Goal: Information Seeking & Learning: Learn about a topic

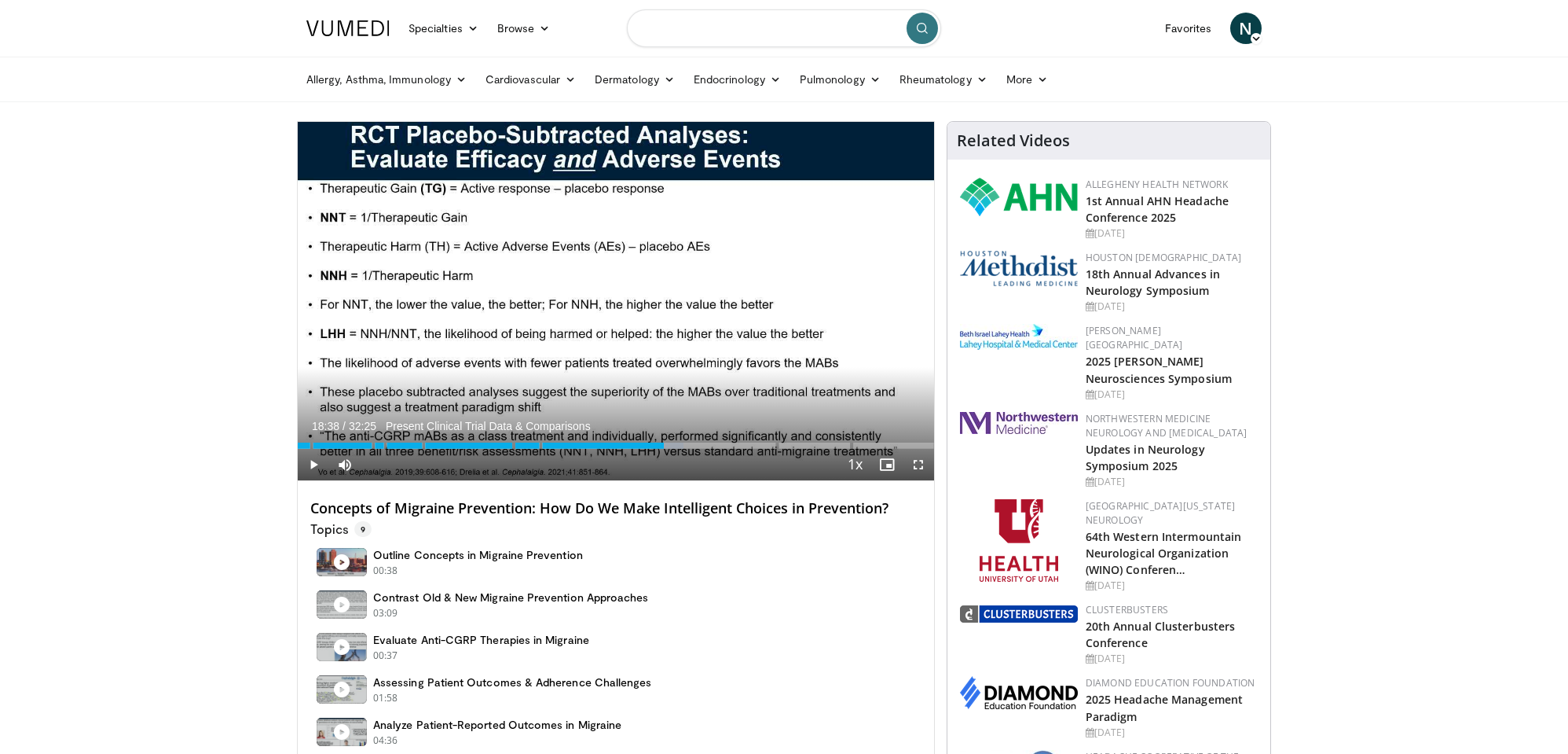
click at [750, 31] on input "Search topics, interventions" at bounding box center [784, 29] width 314 height 38
paste input "**********"
type input "**********"
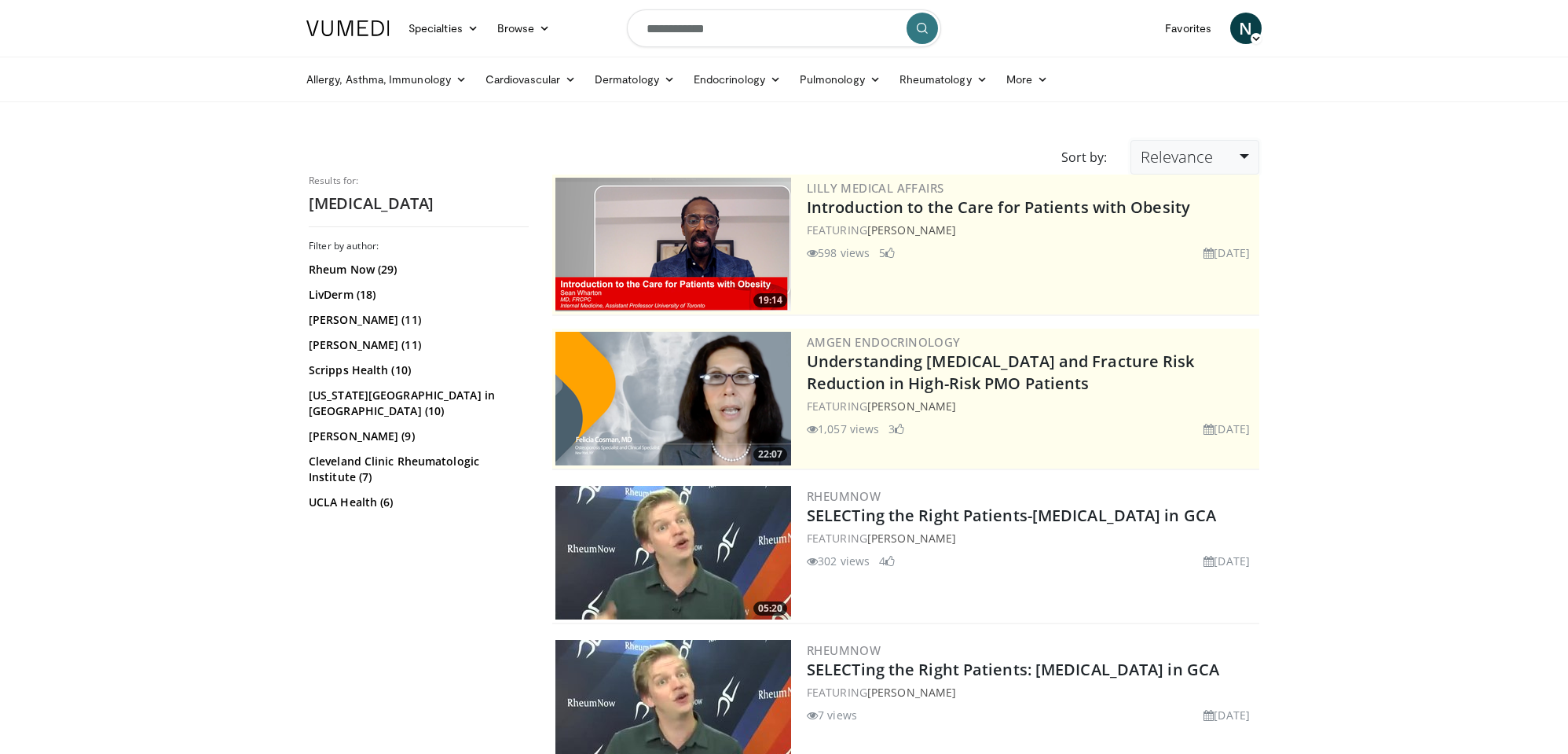
click at [1219, 148] on link "Relevance" at bounding box center [1194, 158] width 129 height 35
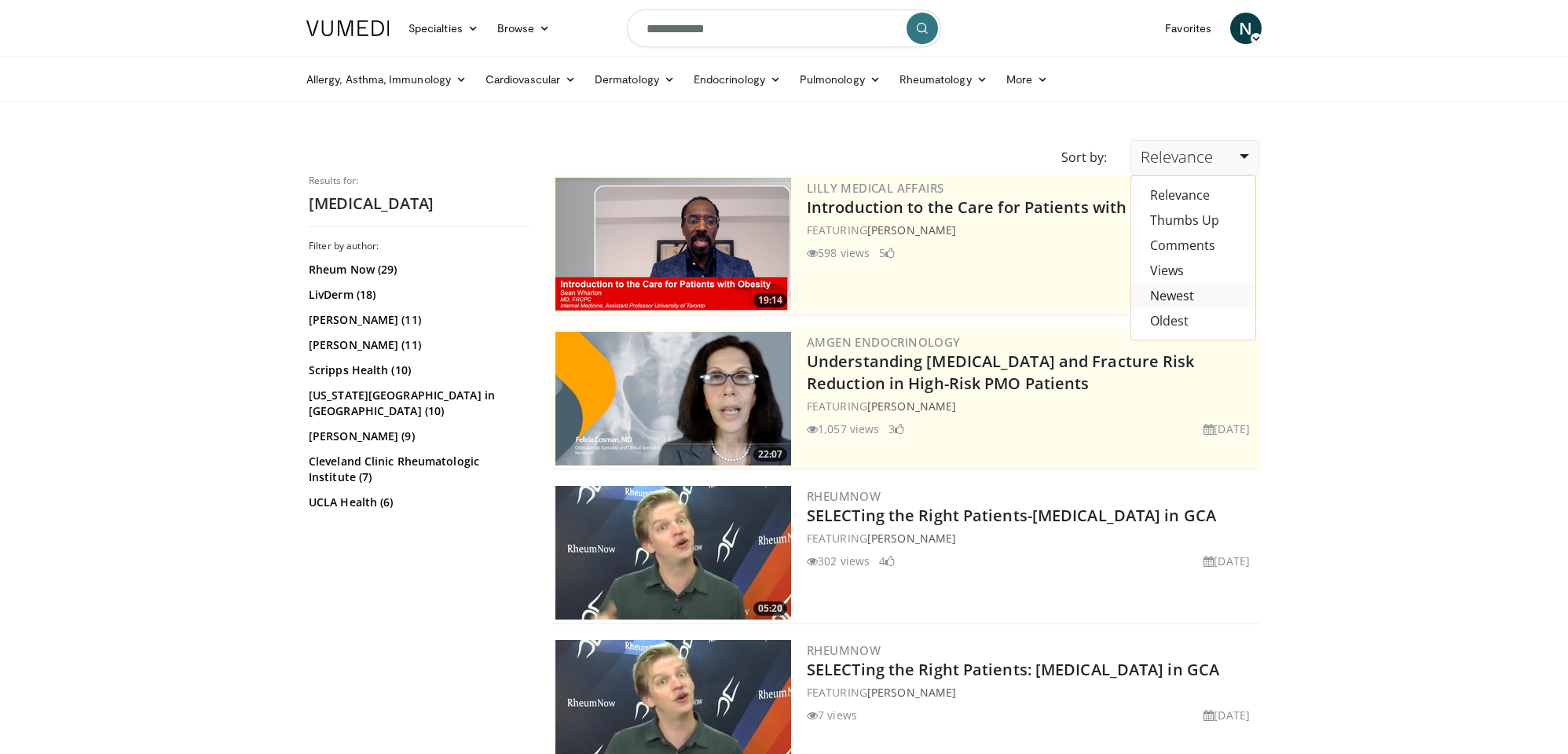
click at [1188, 299] on link "Newest" at bounding box center [1193, 295] width 124 height 25
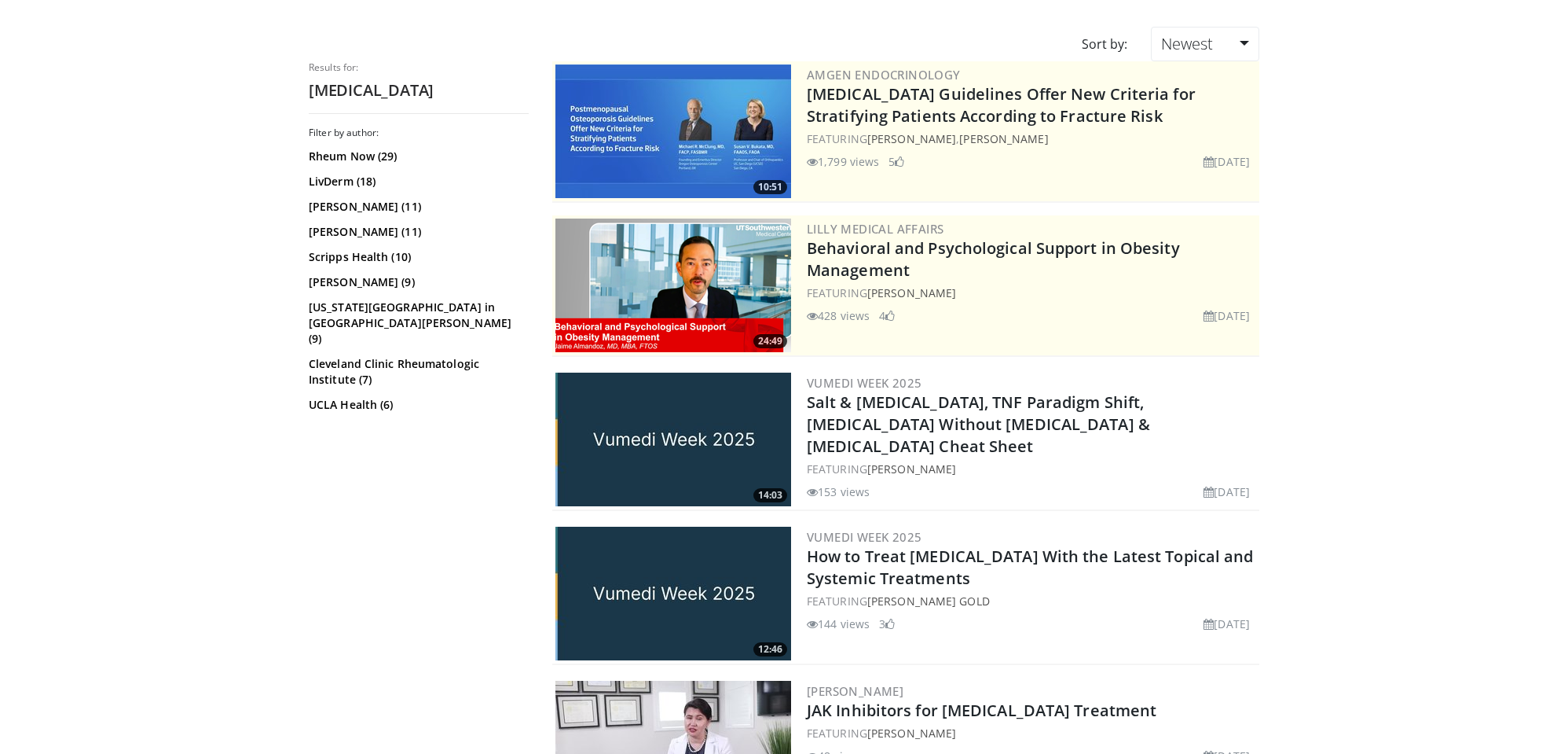
scroll to position [262, 0]
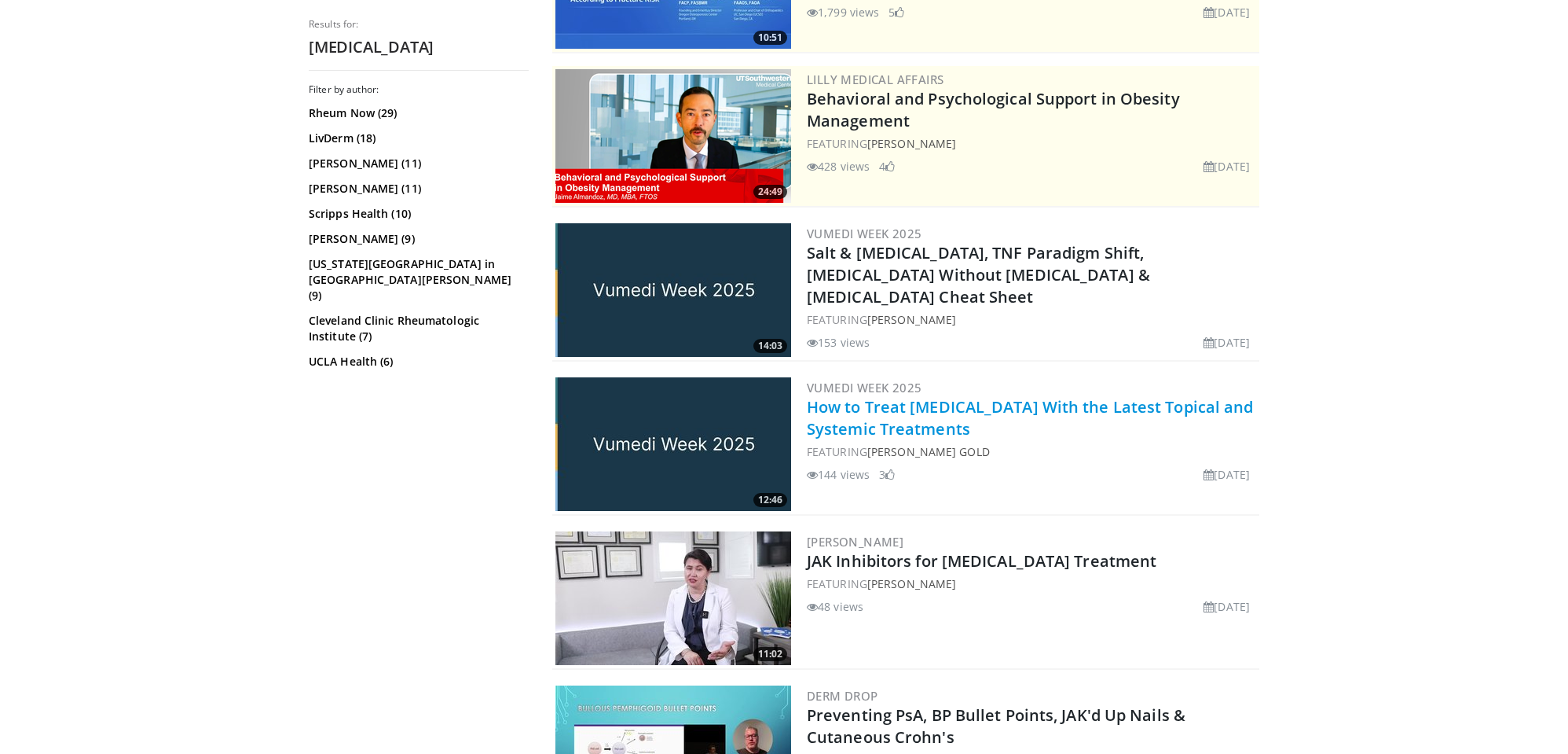
click at [908, 406] on link "How to Treat Atopic Dermatitis With the Latest Topical and Systemic Treatments" at bounding box center [1030, 417] width 447 height 44
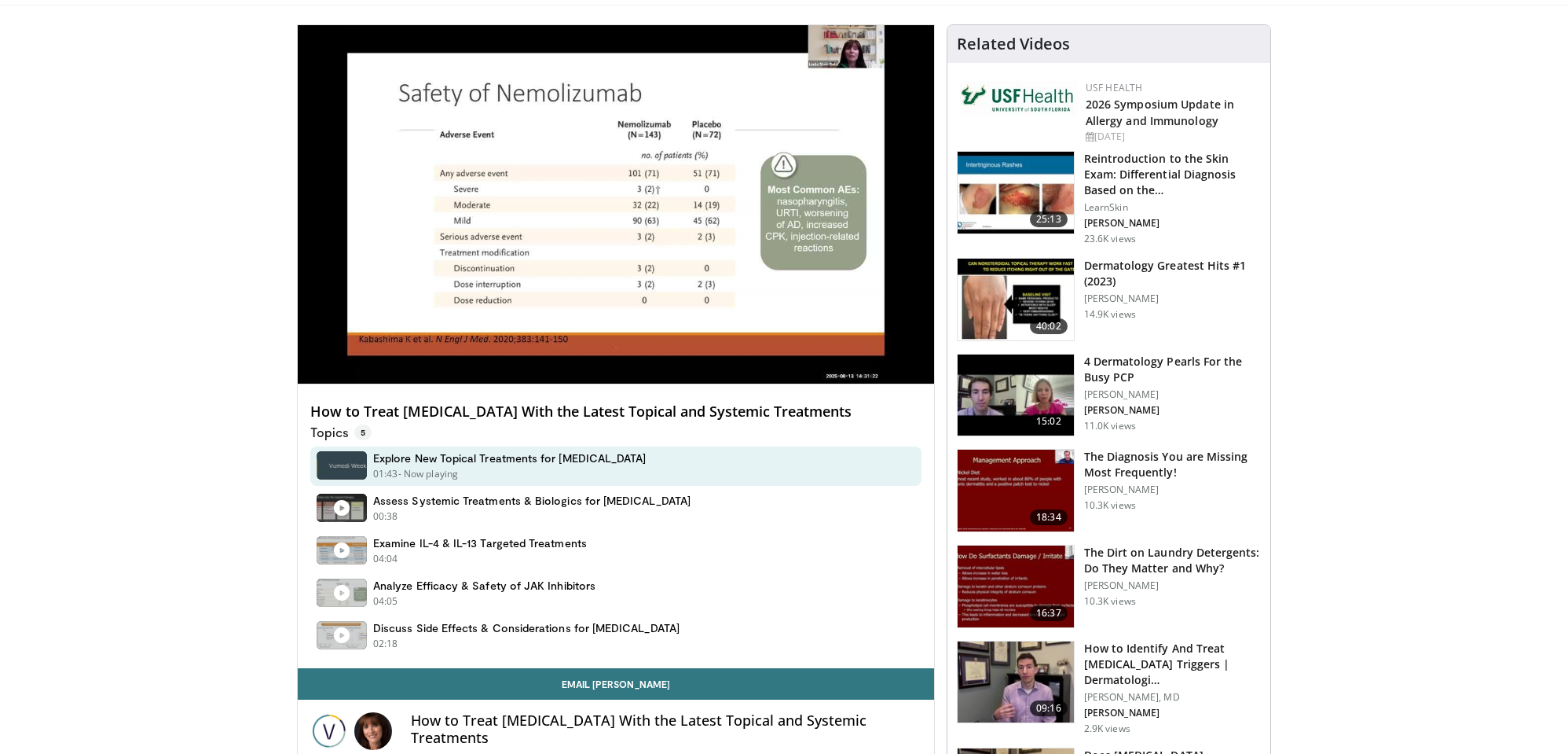
scroll to position [96, 0]
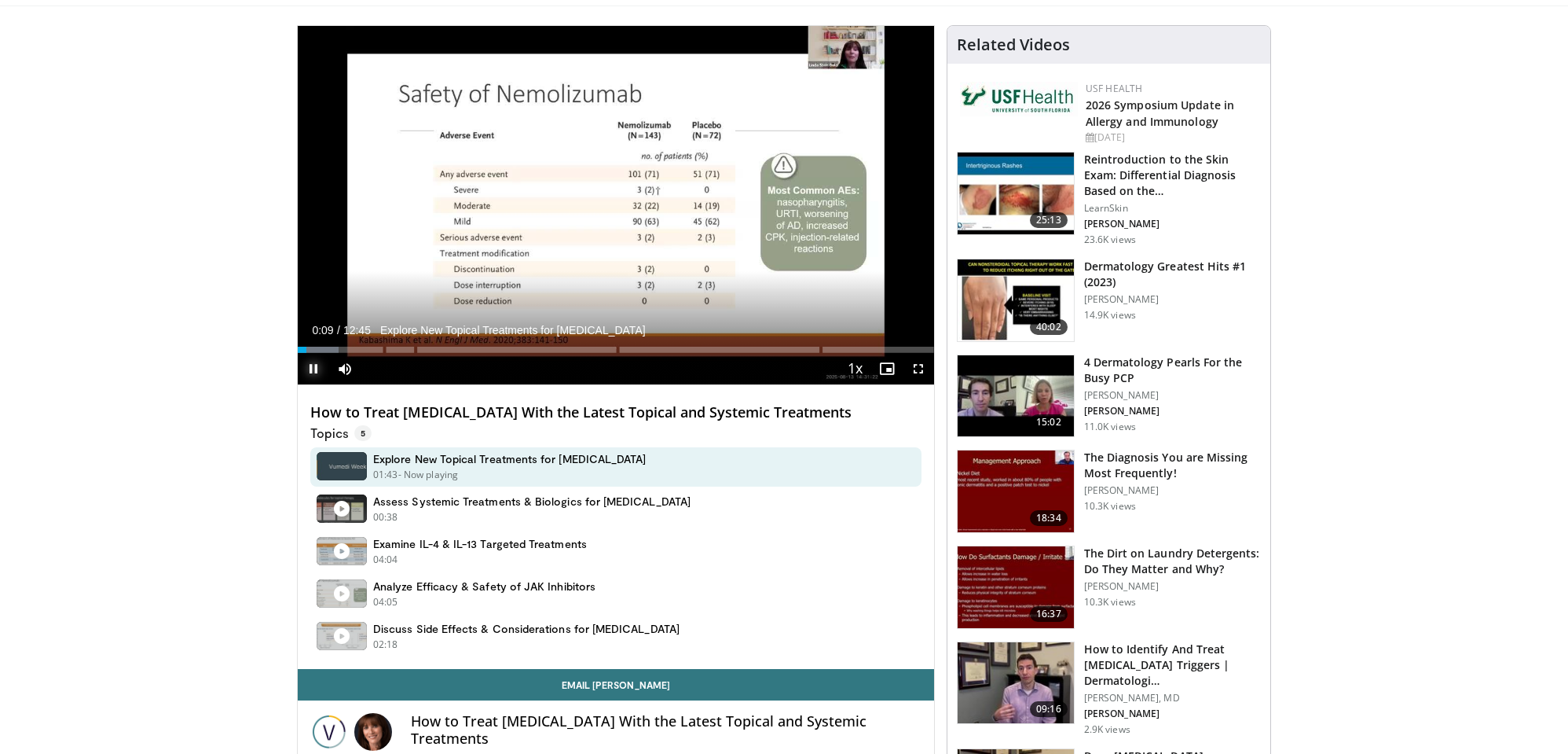
click at [311, 367] on span "Video Player" at bounding box center [313, 369] width 32 height 32
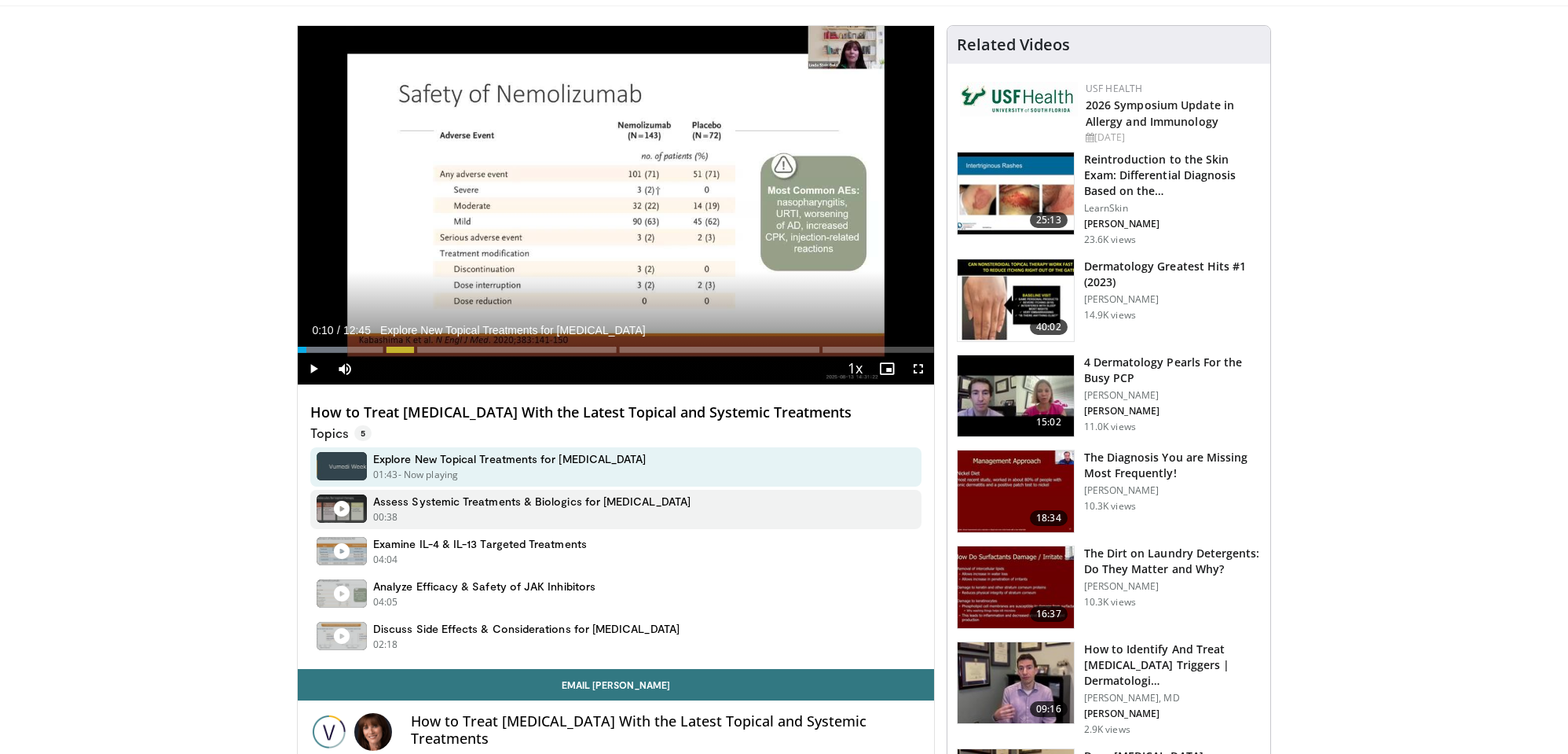
click at [512, 511] on div "00:38 - Now playing" at bounding box center [531, 517] width 317 height 14
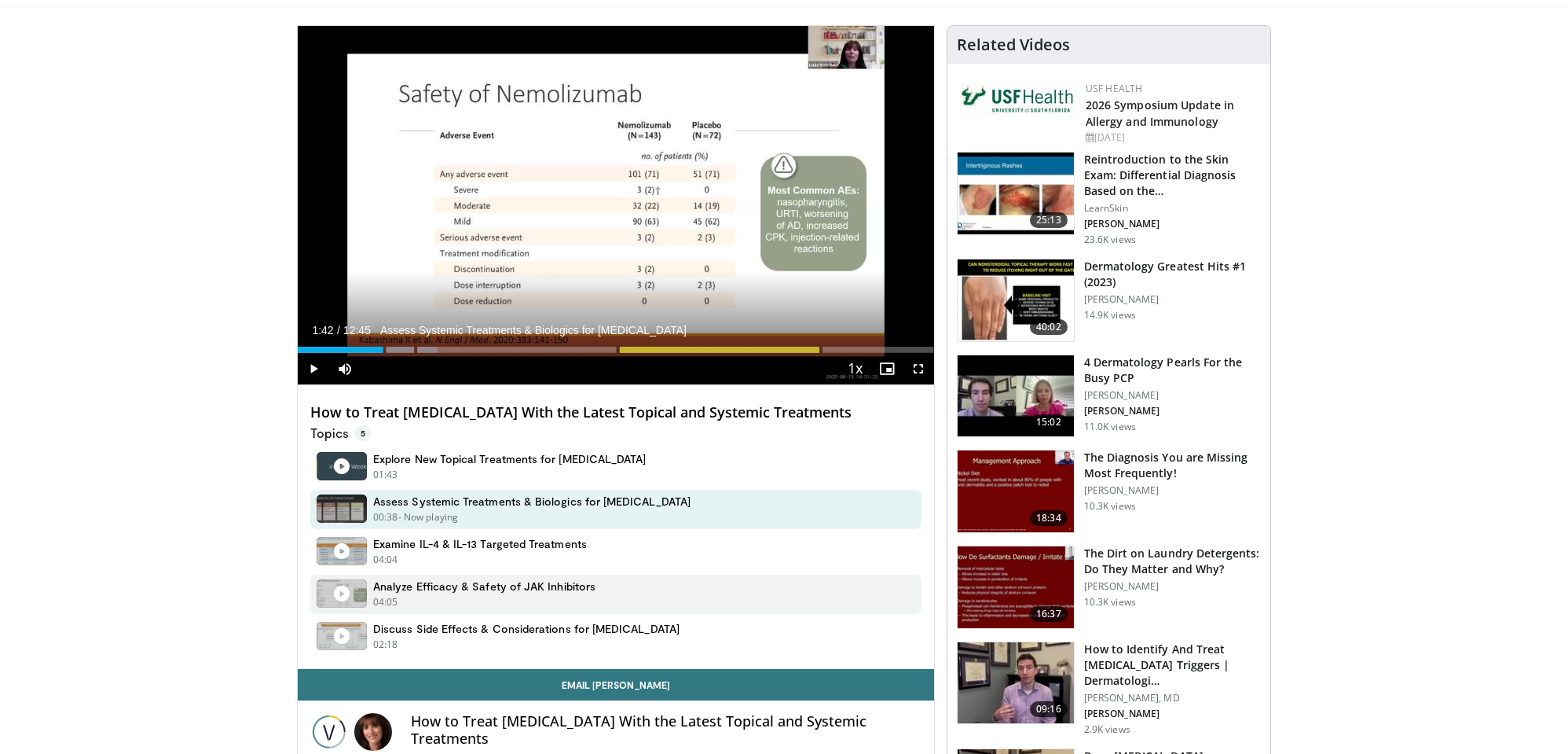
click at [469, 582] on h4 "Analyze Efficacy & Safety of JAK Inhibitors" at bounding box center [484, 586] width 222 height 14
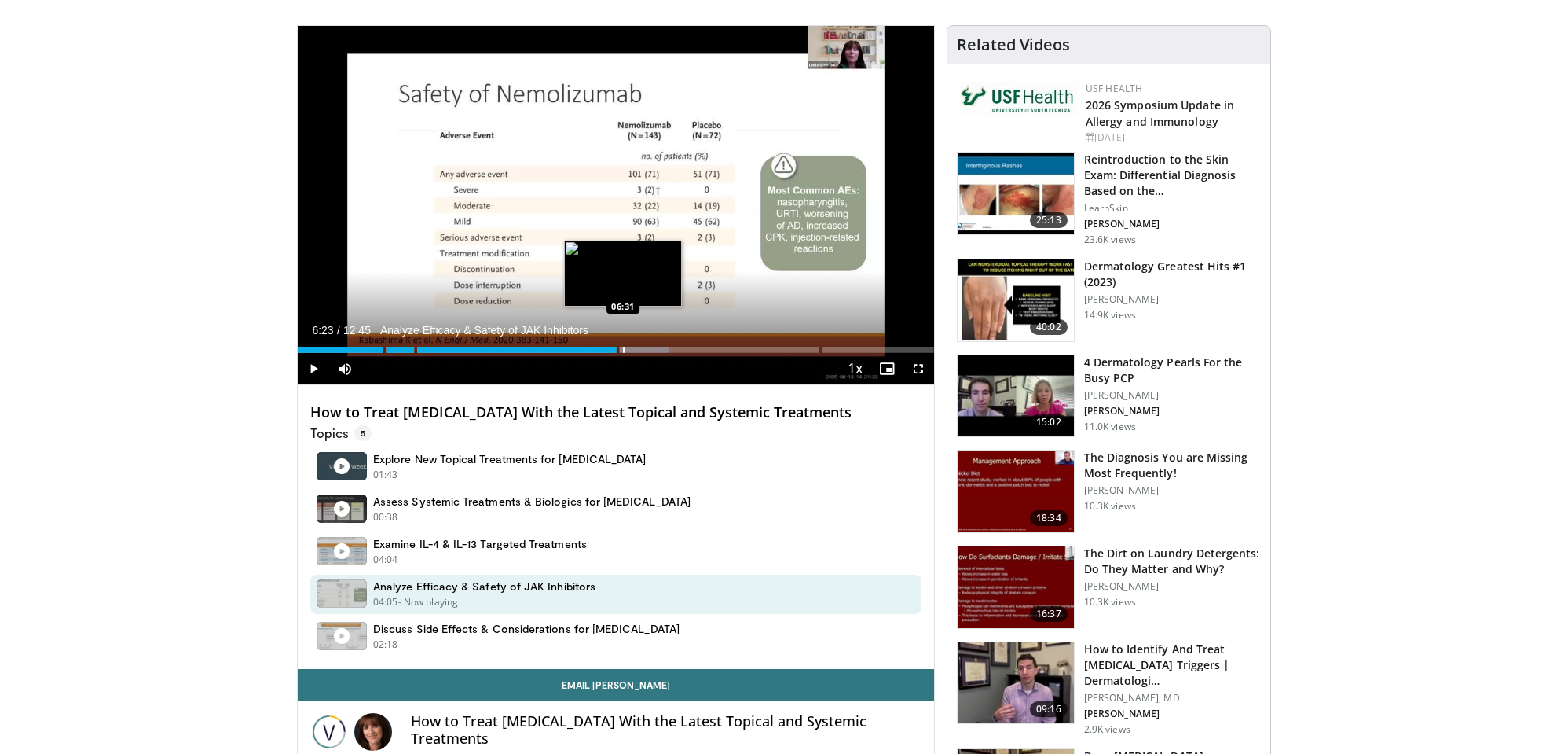
click at [623, 347] on div "Progress Bar" at bounding box center [624, 350] width 2 height 6
click at [630, 347] on div "Progress Bar" at bounding box center [631, 350] width 2 height 6
click at [640, 347] on div "Progress Bar" at bounding box center [641, 350] width 2 height 6
click at [650, 345] on div "Loaded : 62.22% 06:51 07:03" at bounding box center [616, 345] width 636 height 15
click at [659, 347] on div "Progress Bar" at bounding box center [660, 350] width 2 height 6
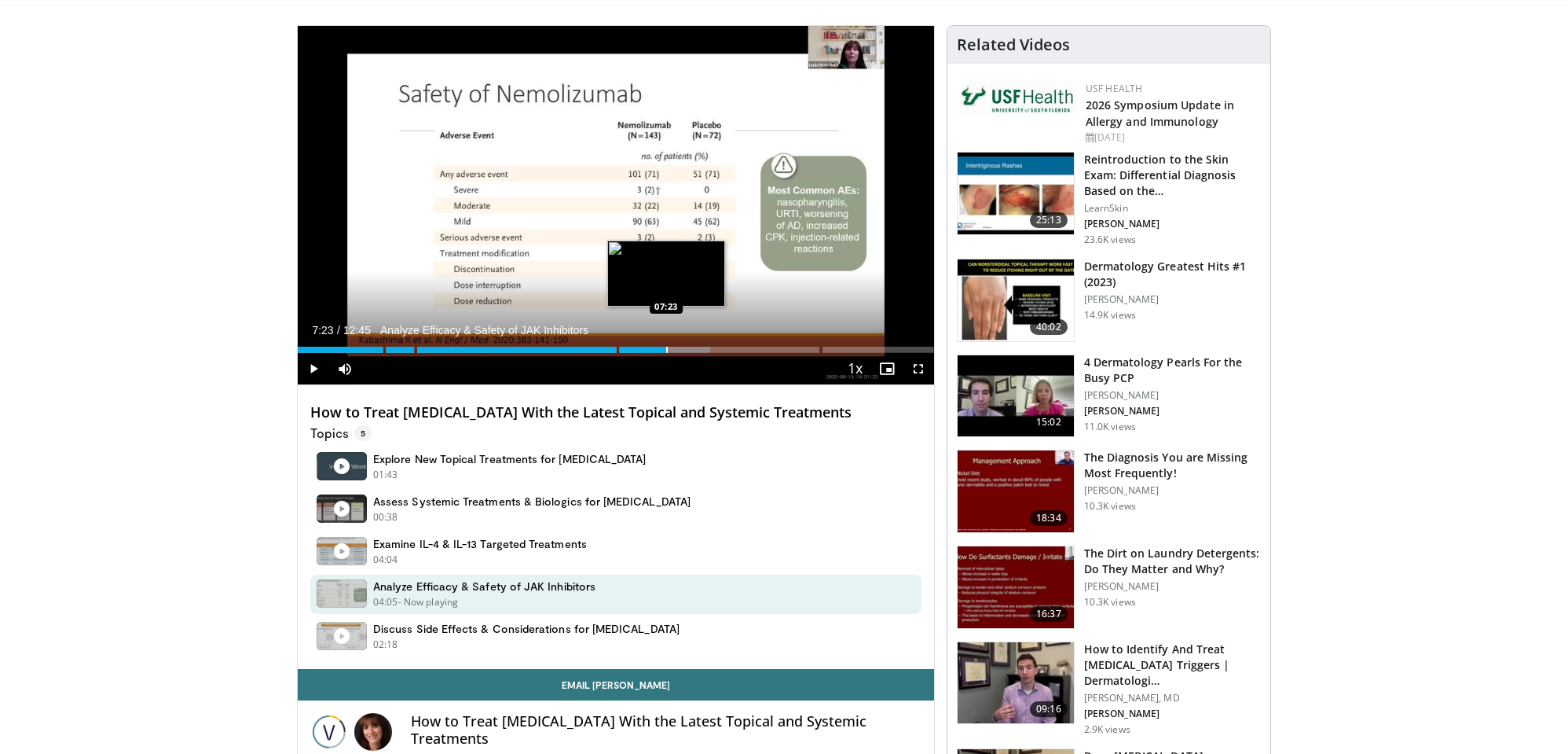
click at [666, 347] on div "Progress Bar" at bounding box center [667, 350] width 2 height 6
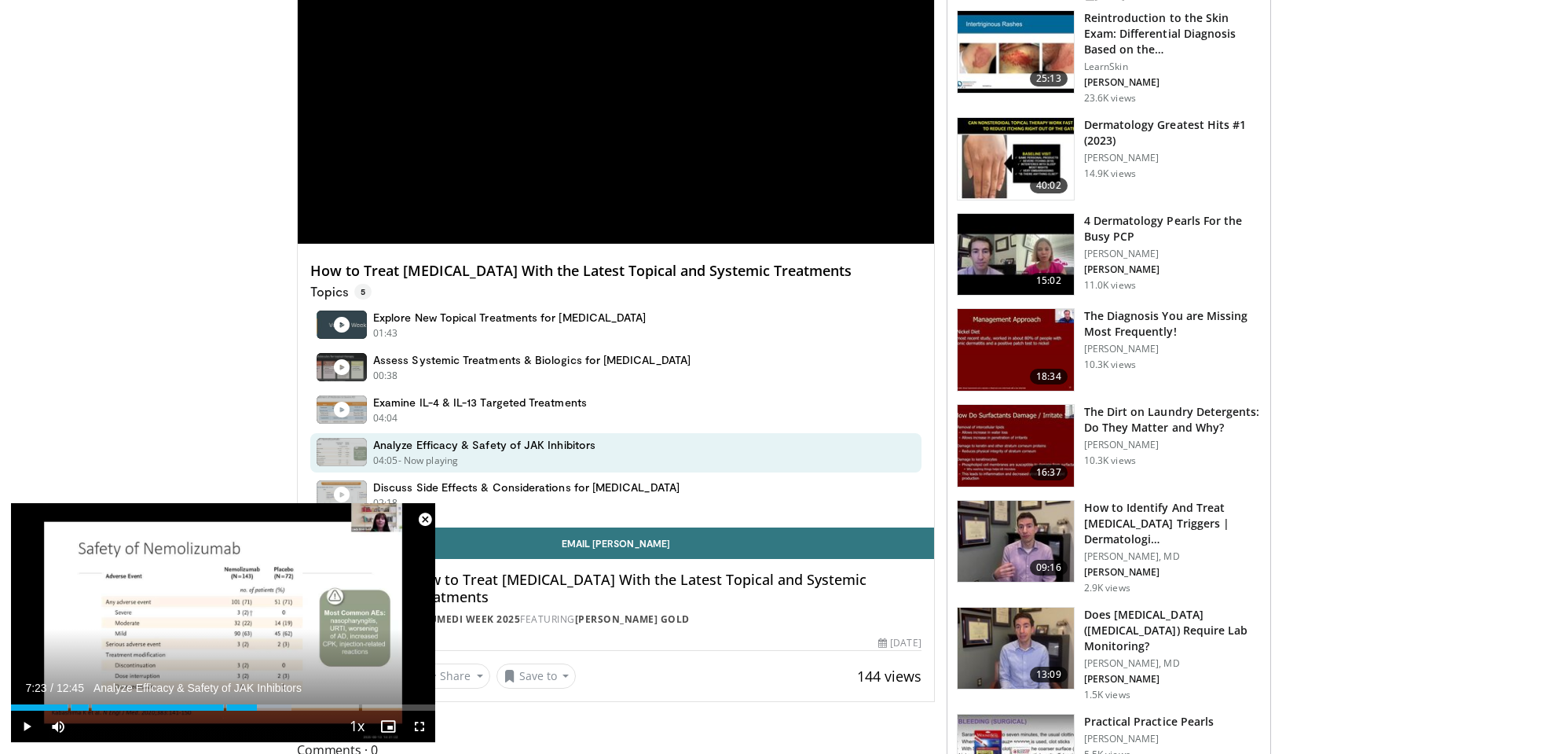
scroll to position [0, 0]
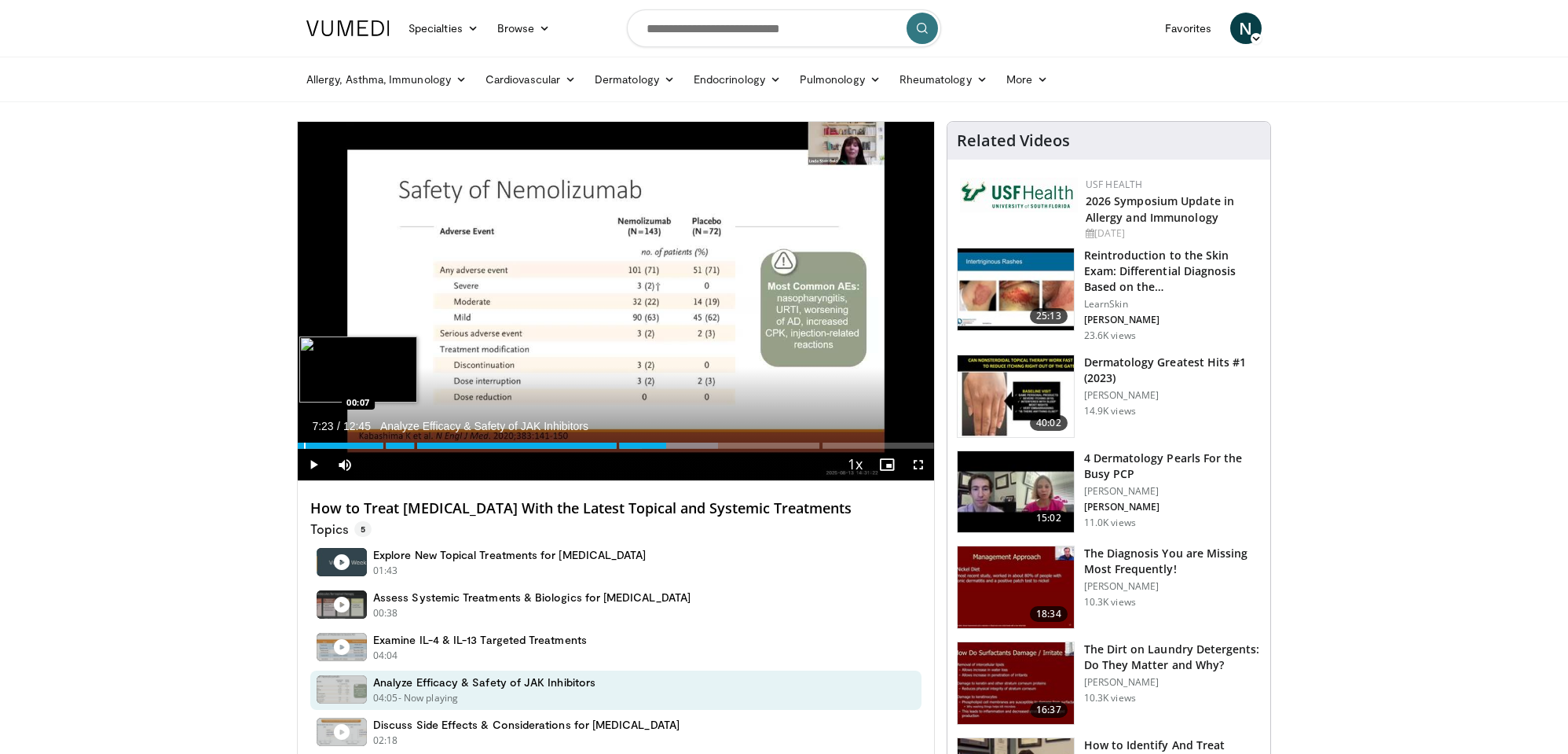
click at [304, 447] on div "Progress Bar" at bounding box center [305, 446] width 2 height 6
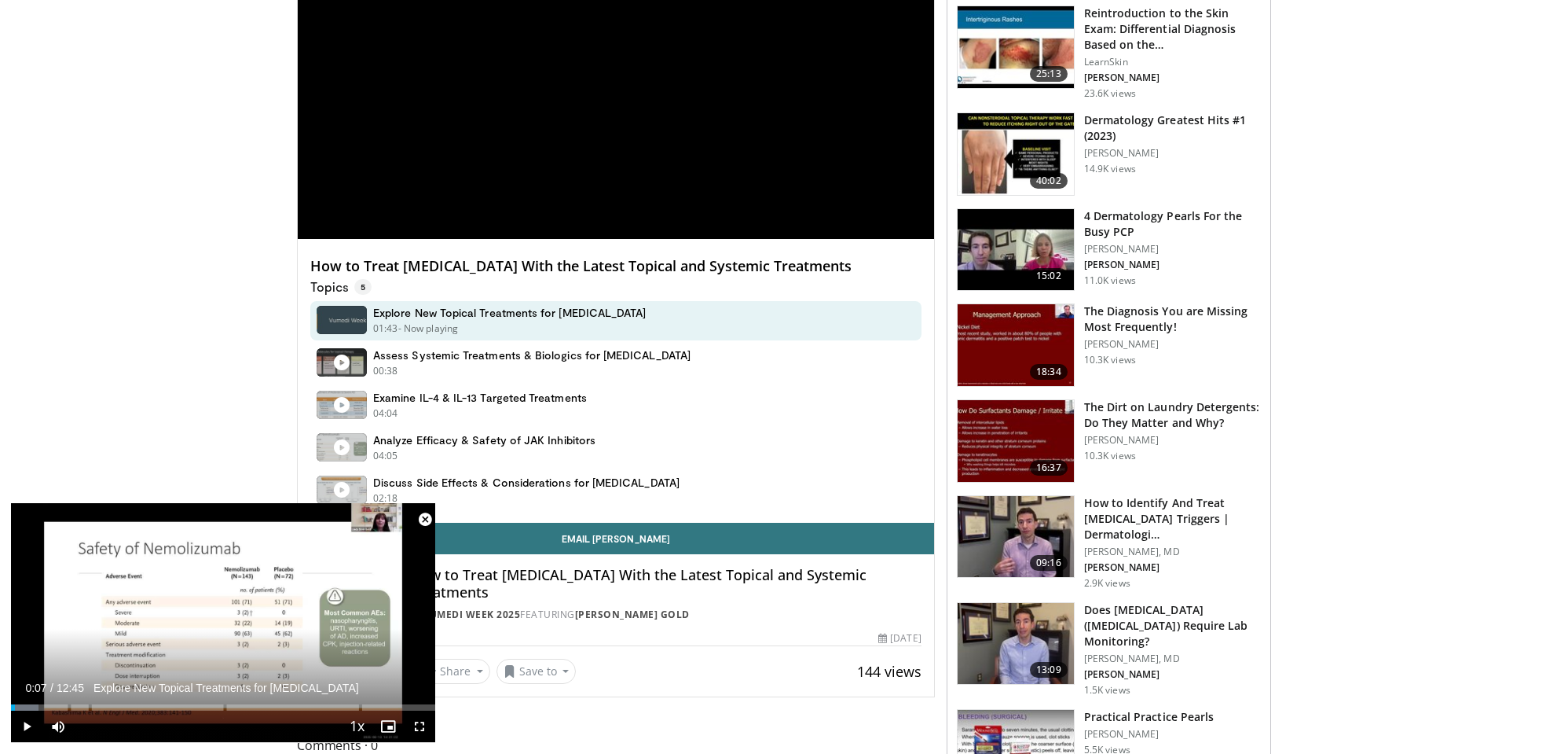
scroll to position [311, 0]
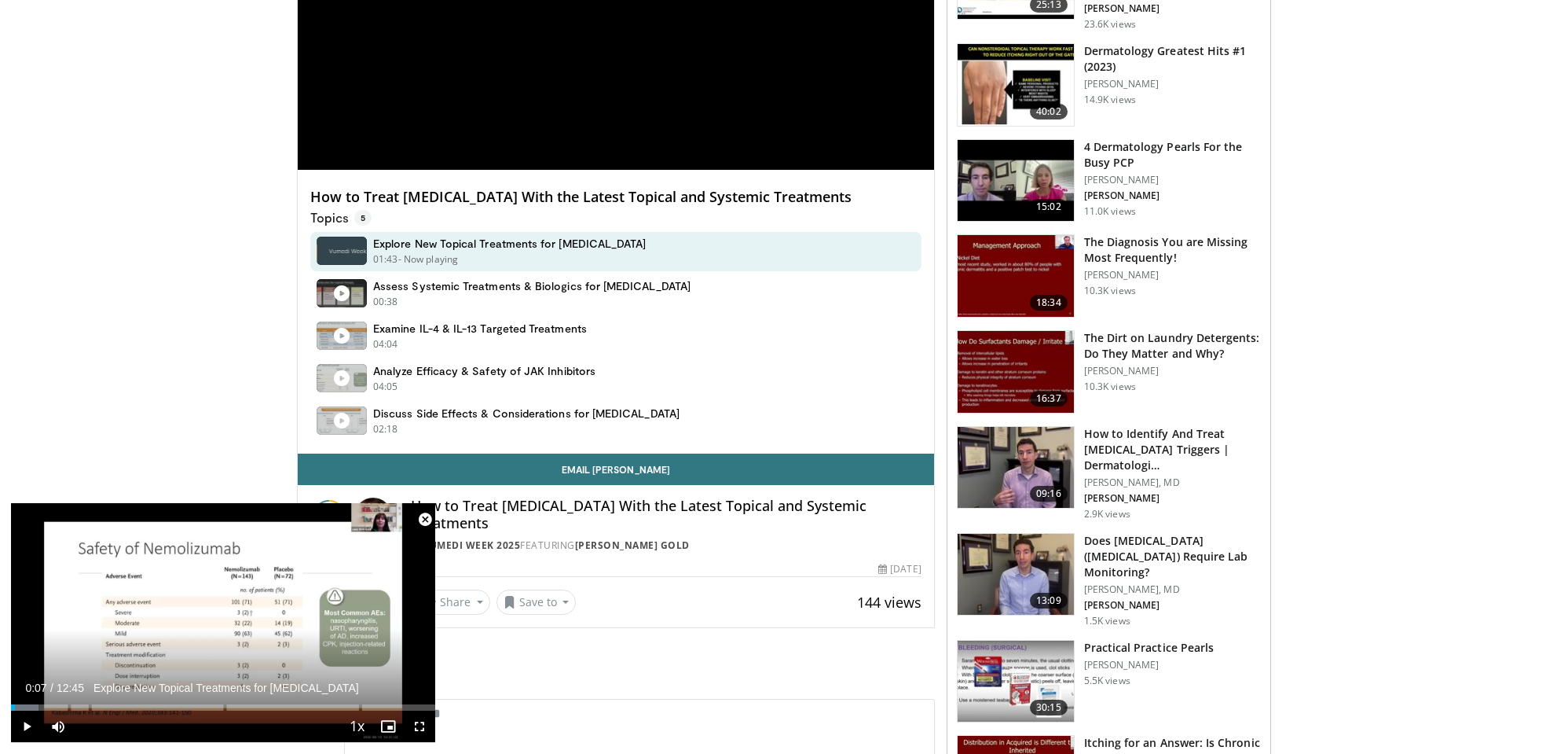
click at [427, 517] on span "Video Player" at bounding box center [425, 520] width 32 height 32
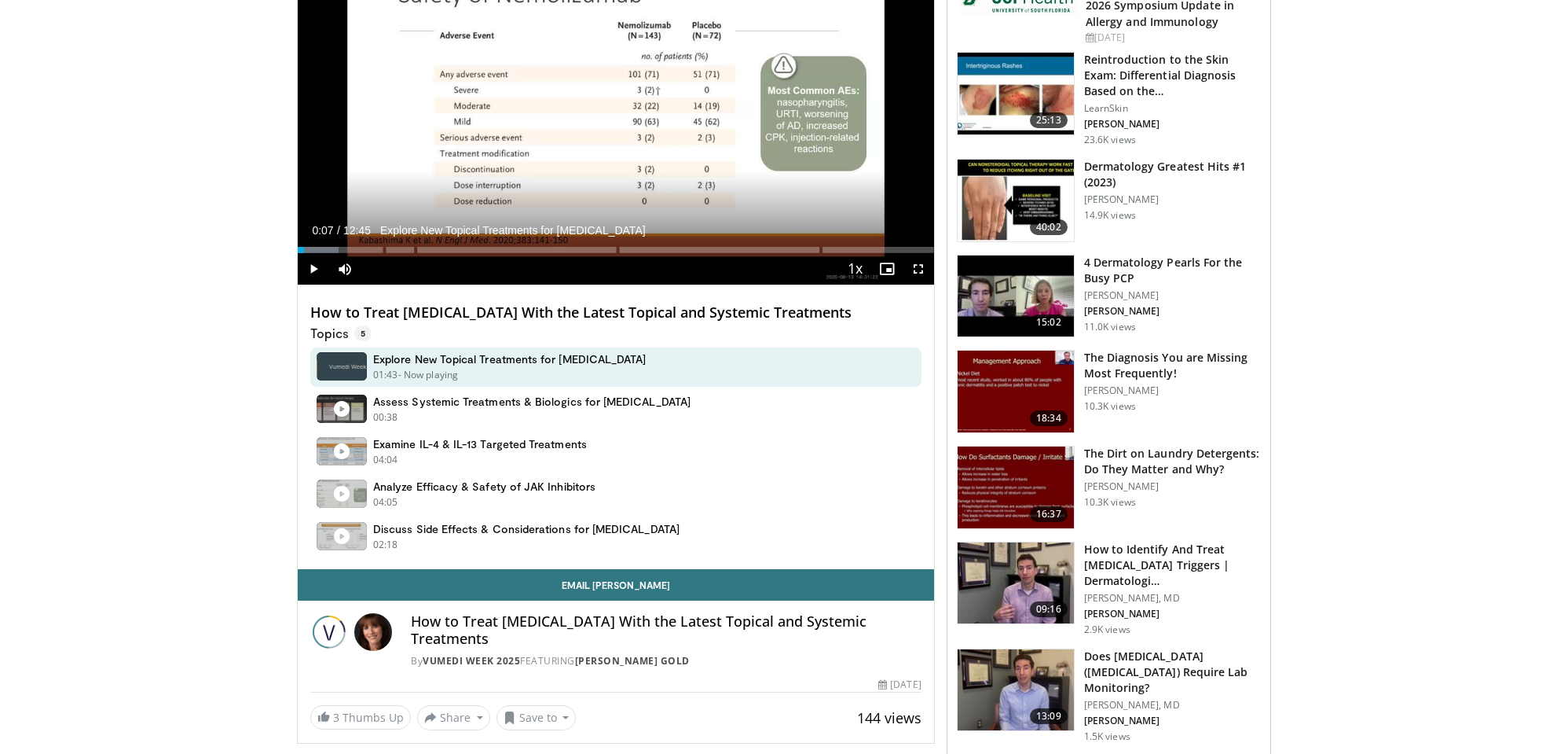
scroll to position [44, 0]
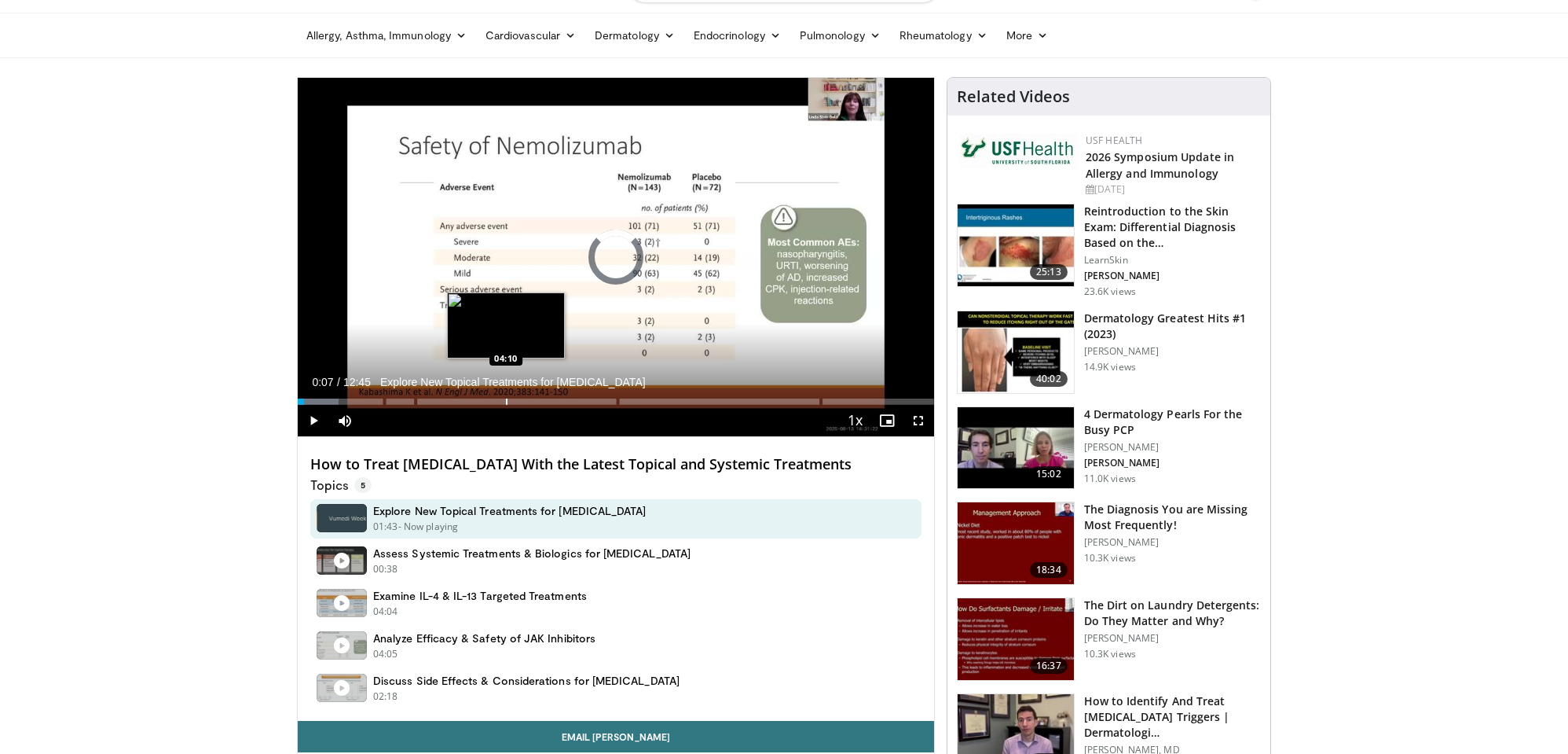
click at [506, 402] on div "Progress Bar" at bounding box center [507, 402] width 2 height 6
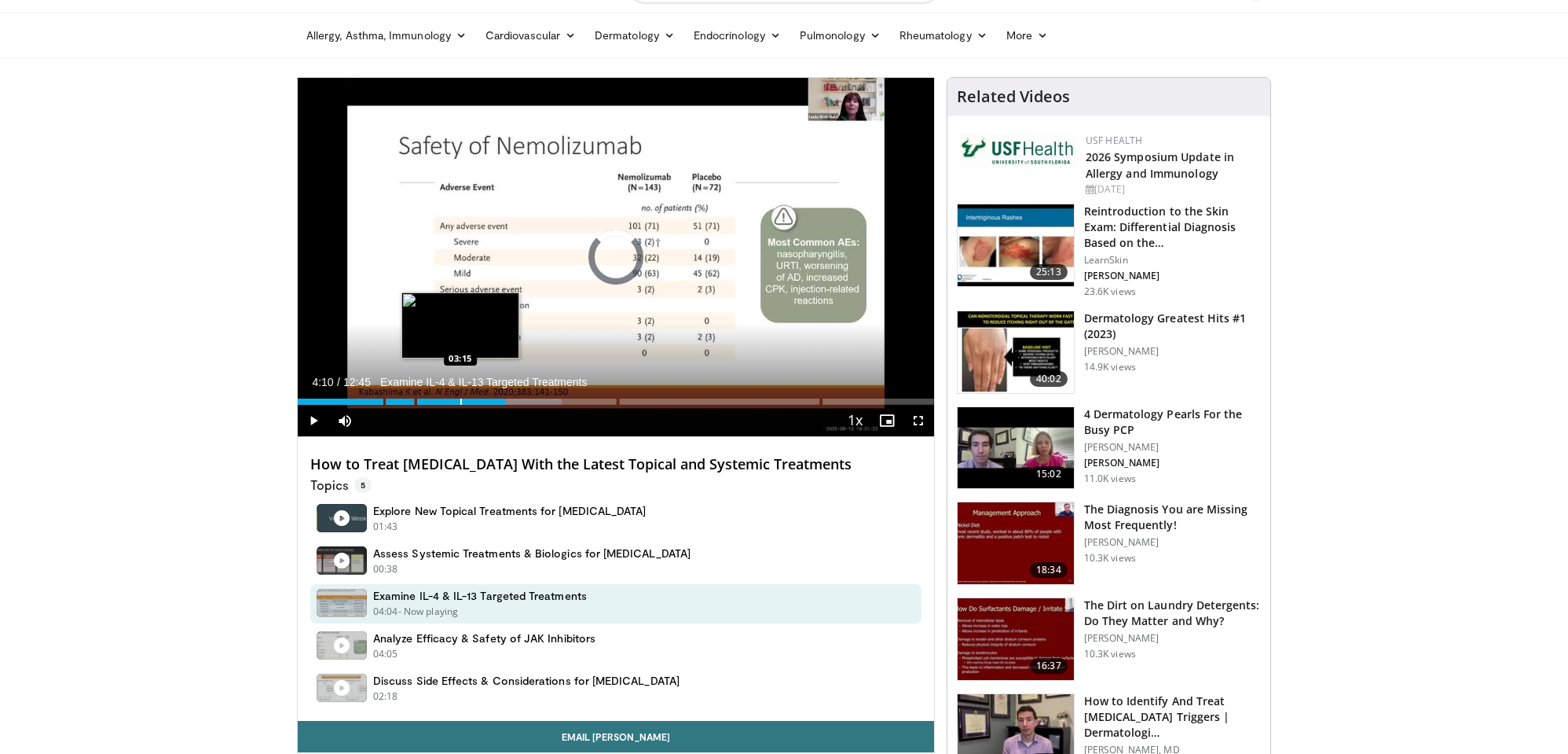
click at [461, 400] on div "Progress Bar" at bounding box center [461, 402] width 2 height 6
click at [420, 402] on div "Progress Bar" at bounding box center [420, 402] width 2 height 6
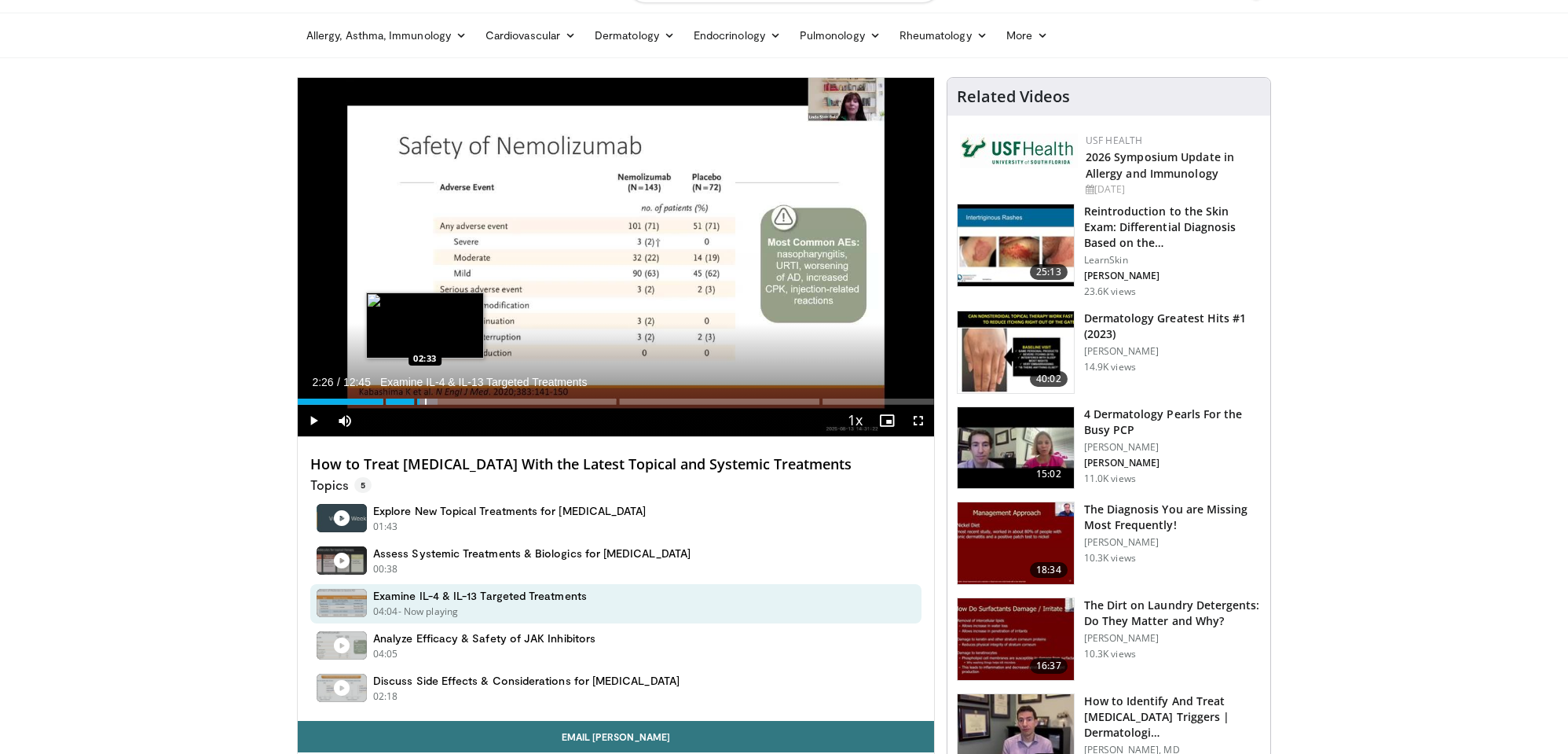
click at [425, 402] on div "Progress Bar" at bounding box center [426, 402] width 2 height 6
click at [435, 401] on div "Progress Bar" at bounding box center [435, 402] width 2 height 6
click at [445, 402] on div "Progress Bar" at bounding box center [446, 402] width 2 height 6
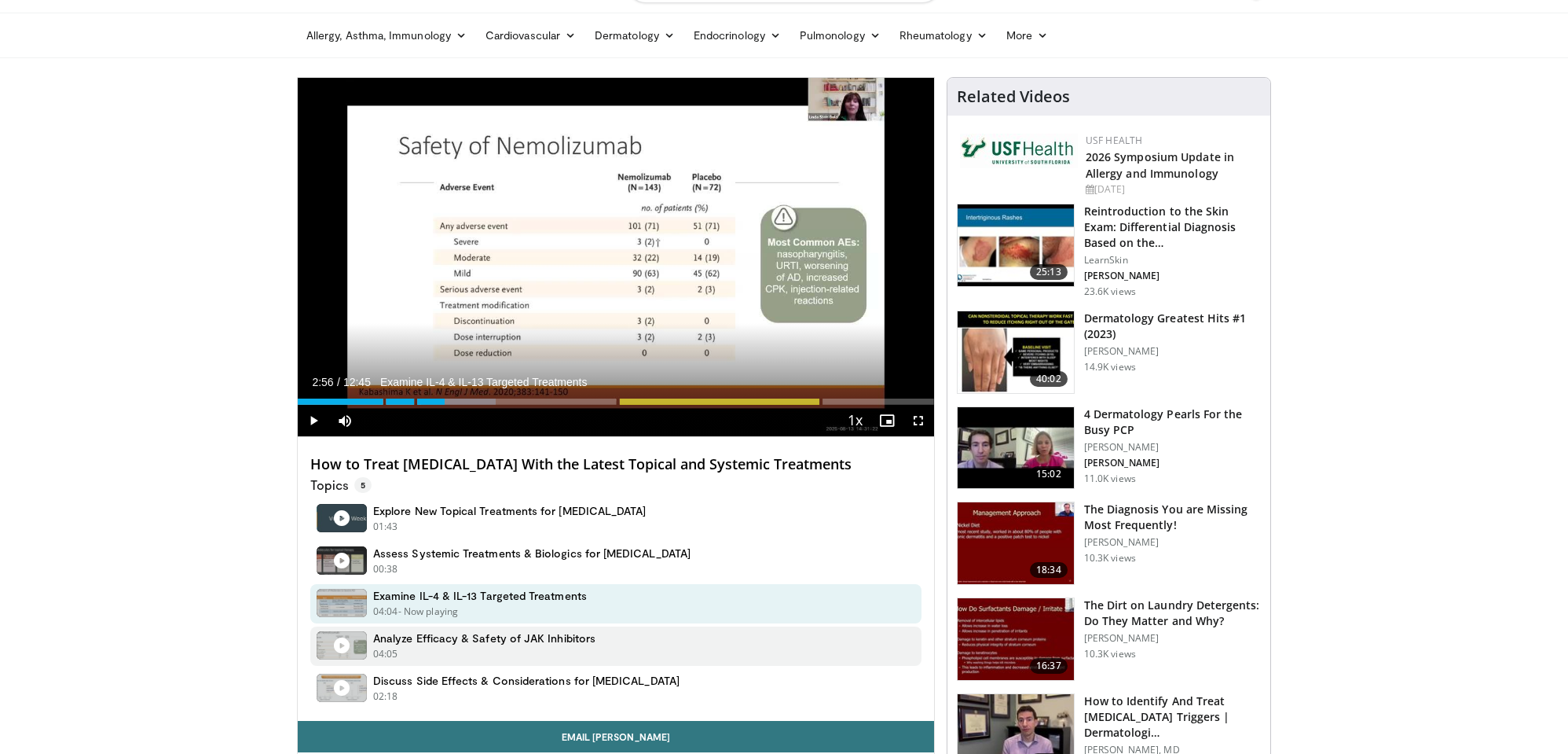
click at [506, 641] on h4 "Analyze Efficacy & Safety of JAK Inhibitors" at bounding box center [484, 638] width 222 height 14
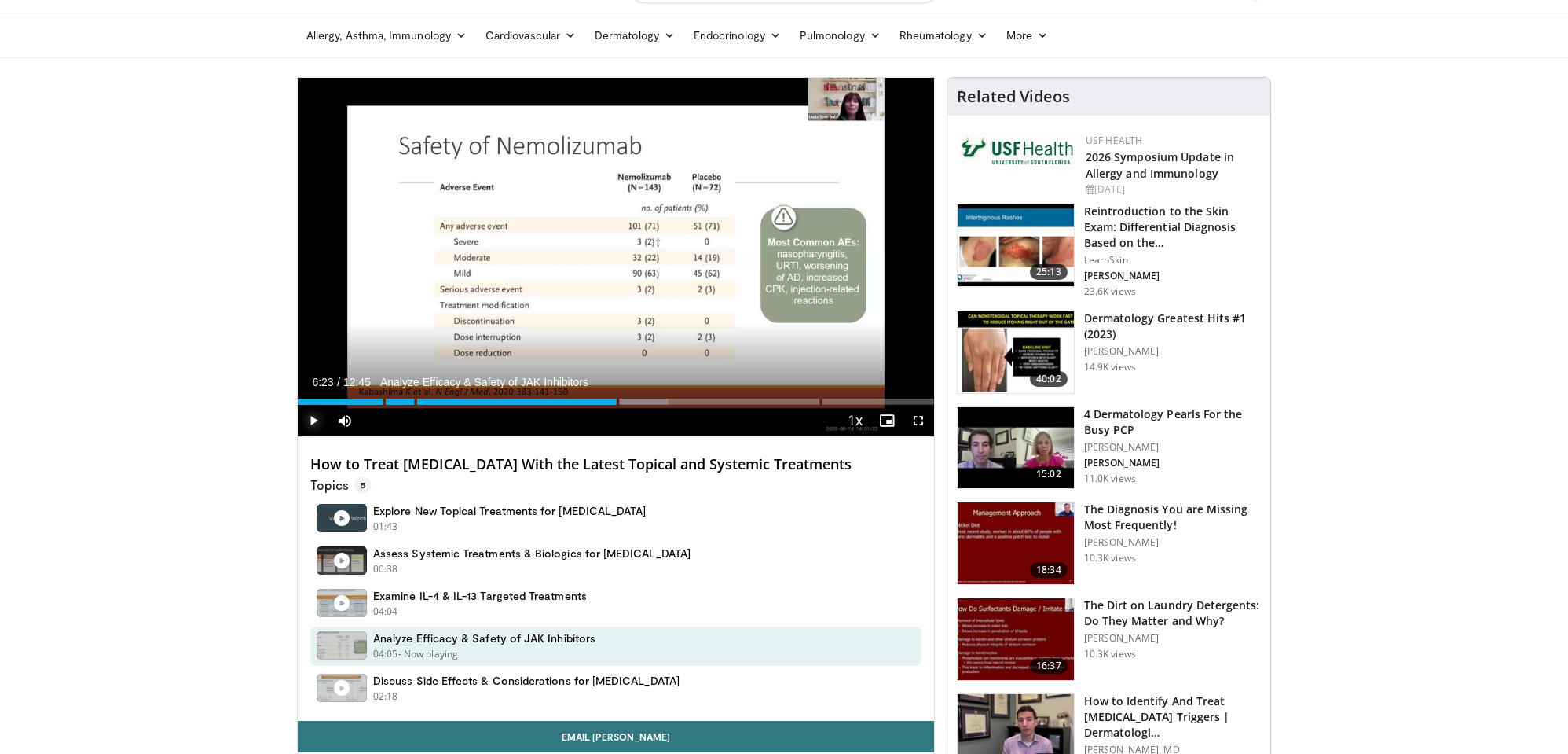
click at [310, 420] on span "Video Player" at bounding box center [313, 421] width 32 height 32
click at [313, 420] on span "Video Player" at bounding box center [313, 421] width 32 height 32
click at [920, 423] on span "Video Player" at bounding box center [918, 421] width 32 height 32
click at [687, 402] on div "Progress Bar" at bounding box center [688, 402] width 2 height 6
click at [691, 402] on div "Progress Bar" at bounding box center [692, 402] width 2 height 6
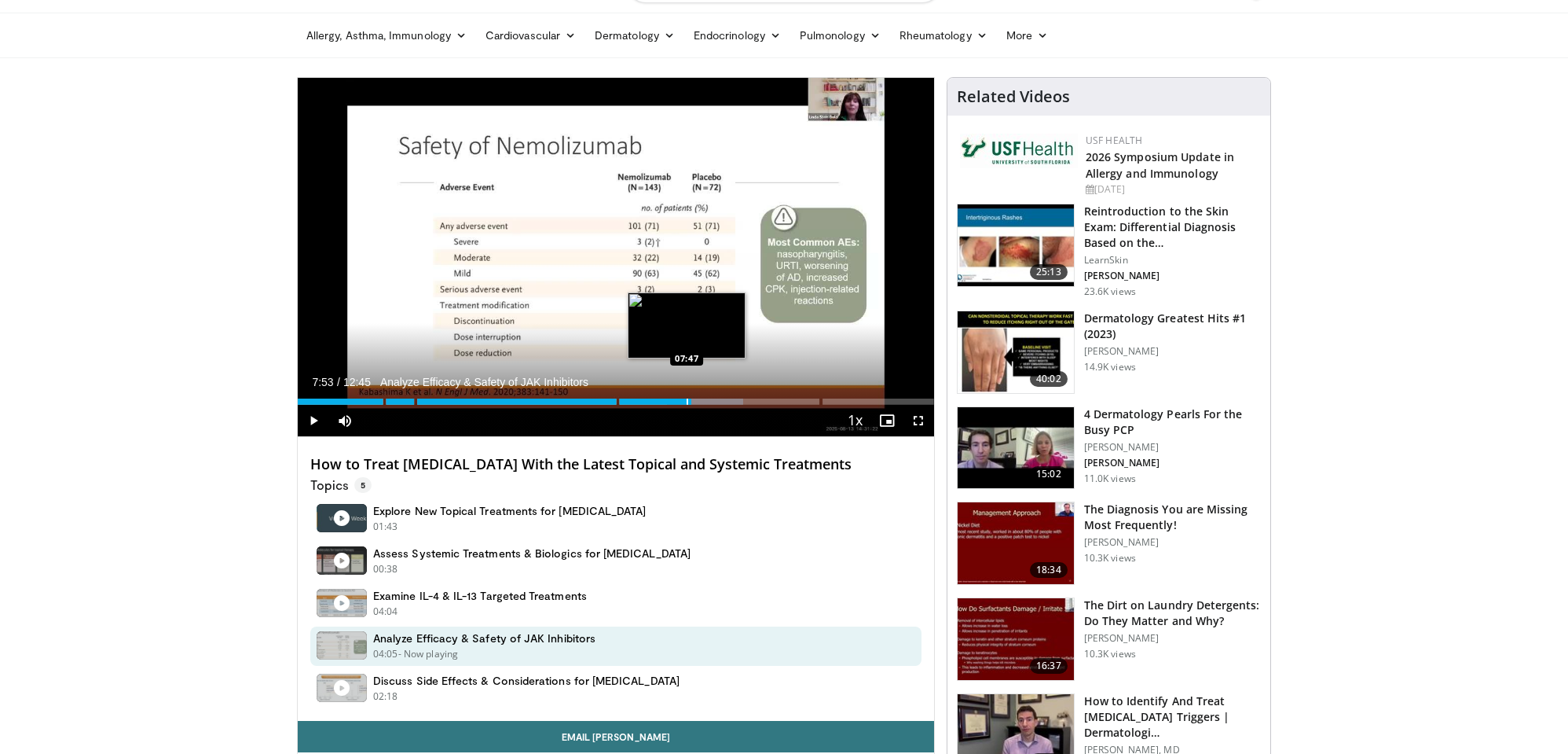
click at [686, 400] on div "Progress Bar" at bounding box center [687, 402] width 2 height 6
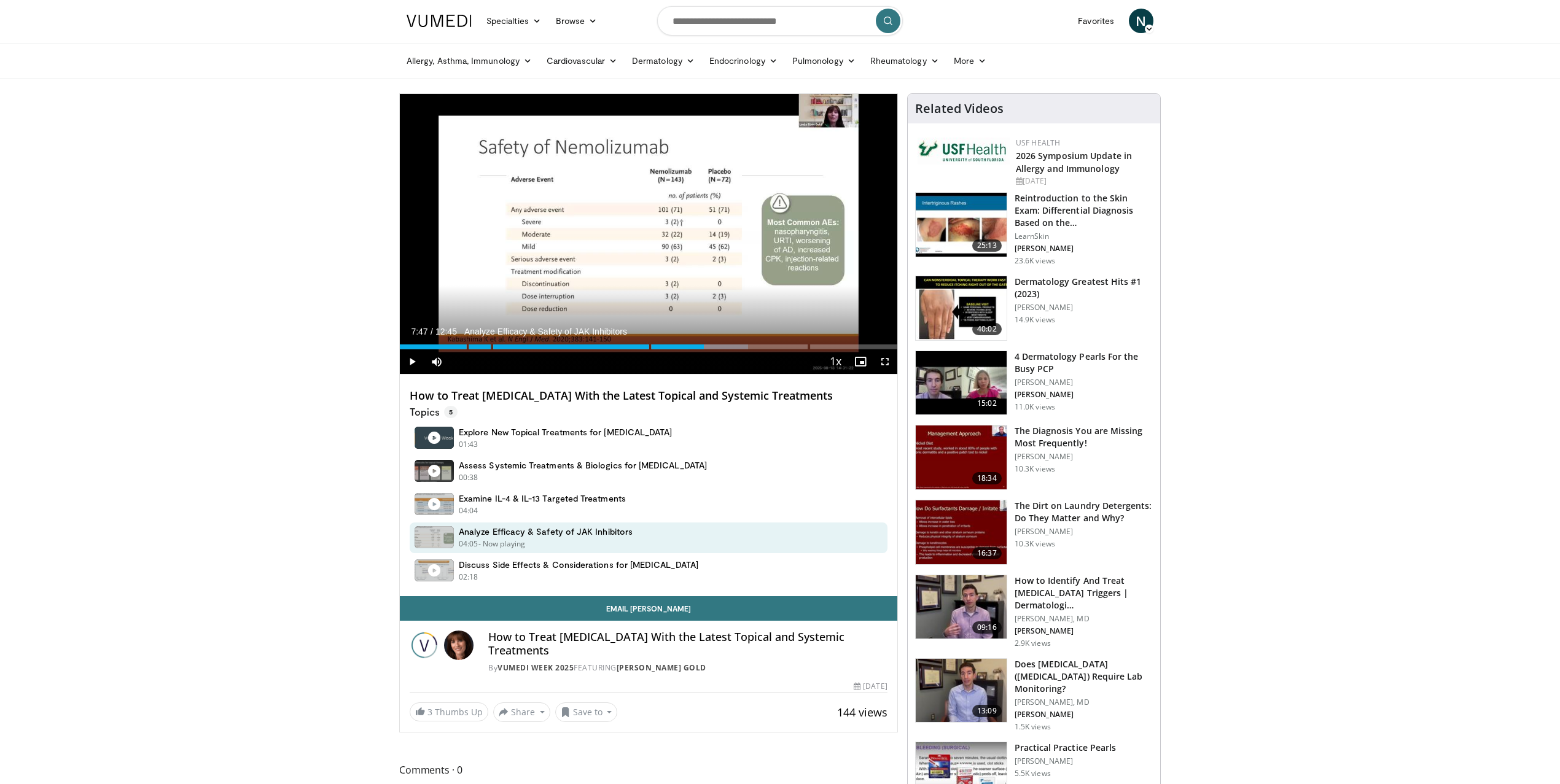
scroll to position [0, 0]
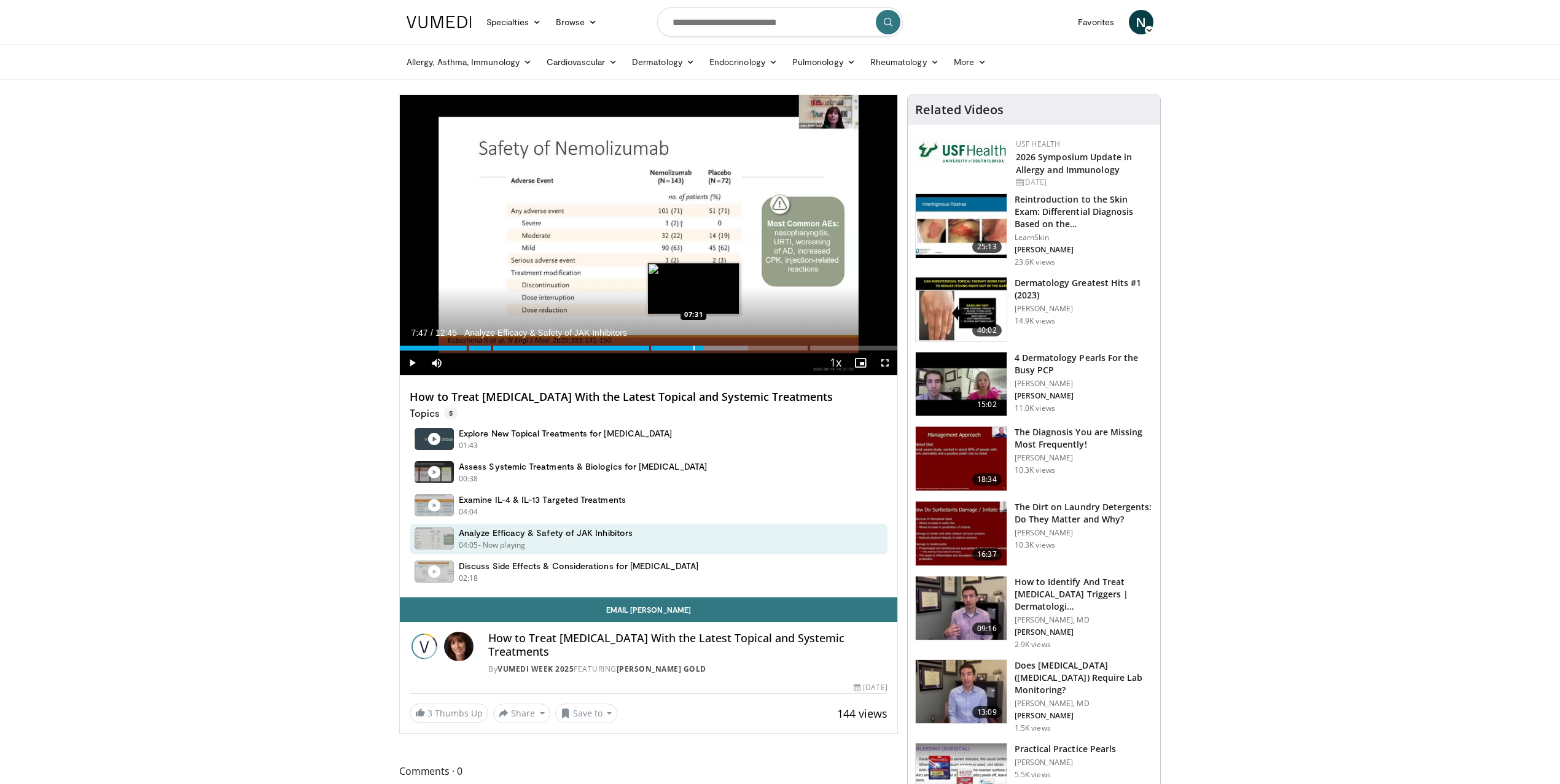
click at [693, 347] on div "Progress Bar" at bounding box center [694, 348] width 1 height 5
click at [415, 361] on span "Video Player" at bounding box center [412, 363] width 25 height 25
click at [688, 348] on div "Progress Bar" at bounding box center [689, 348] width 1 height 5
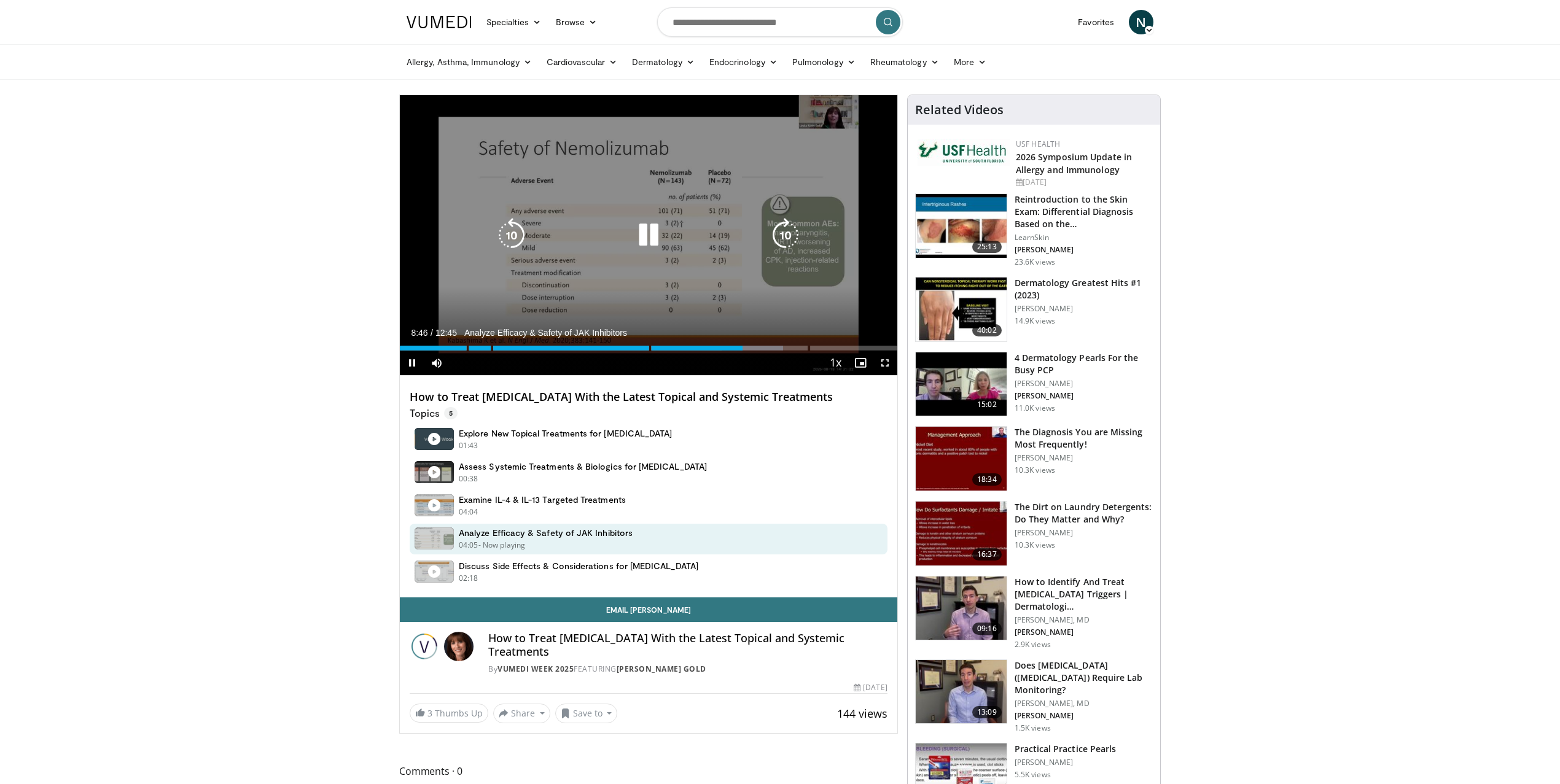
click at [513, 285] on div "10 seconds Tap to unmute" at bounding box center [649, 235] width 498 height 280
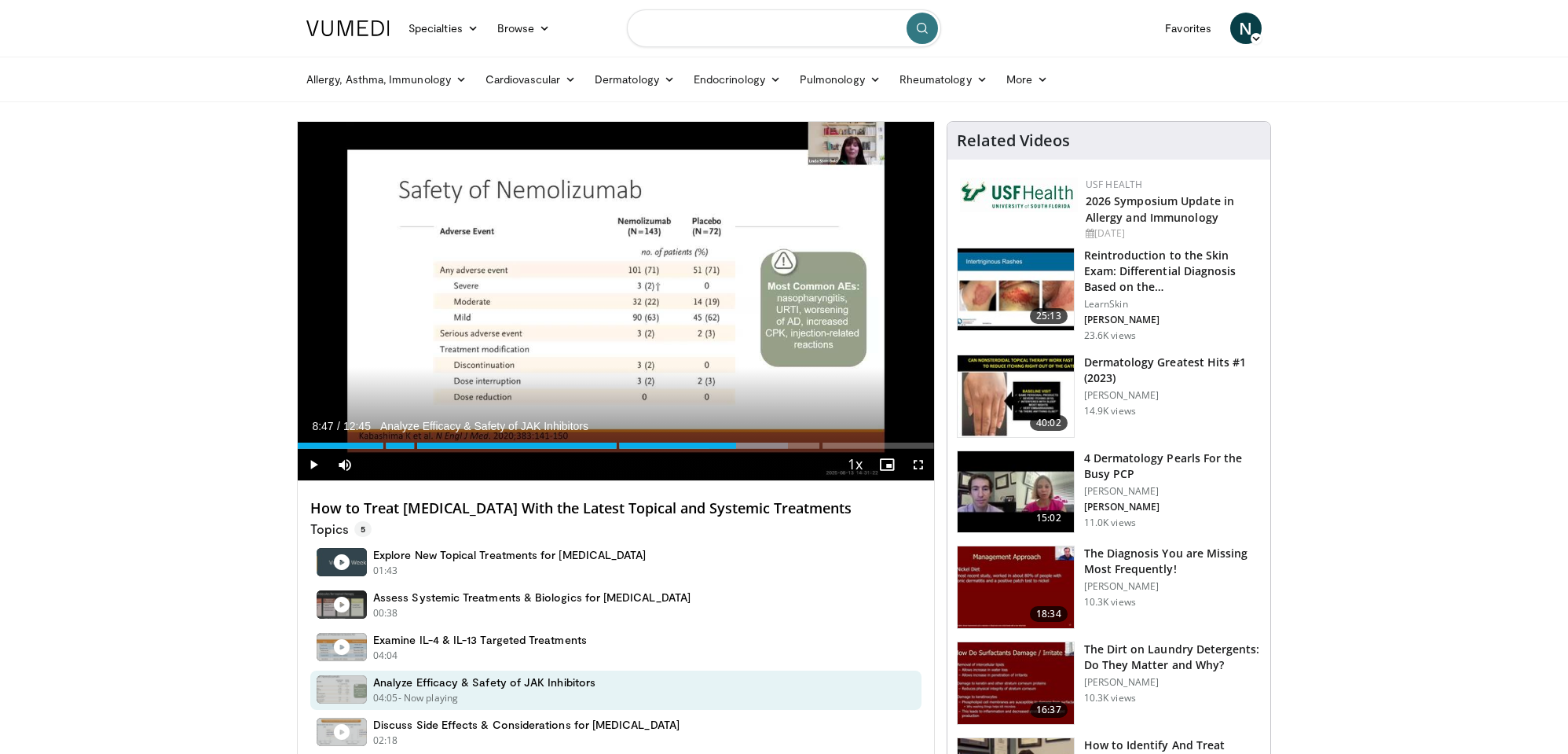
click at [661, 34] on input "Search topics, interventions" at bounding box center [784, 29] width 314 height 38
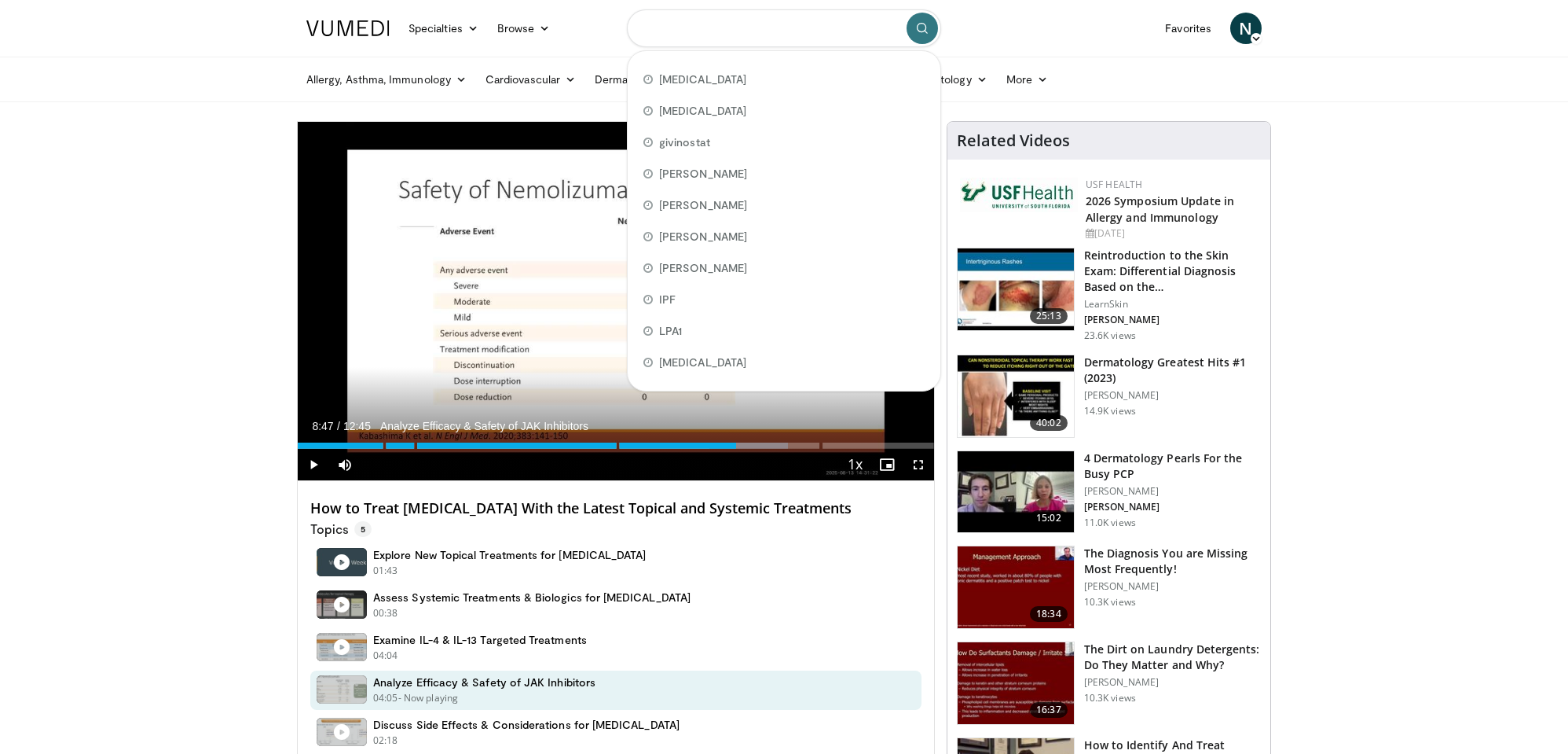
paste input "**********"
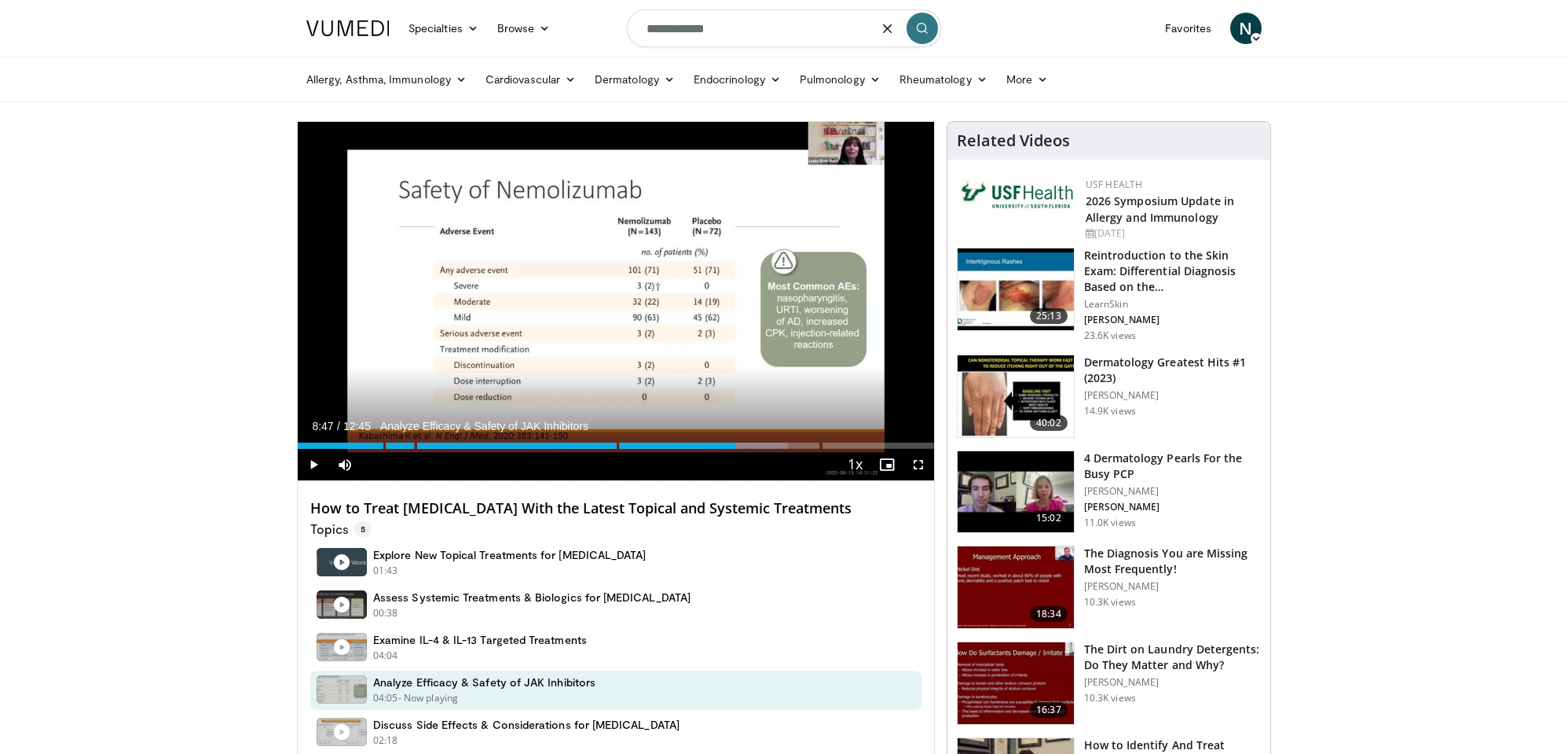
type input "**********"
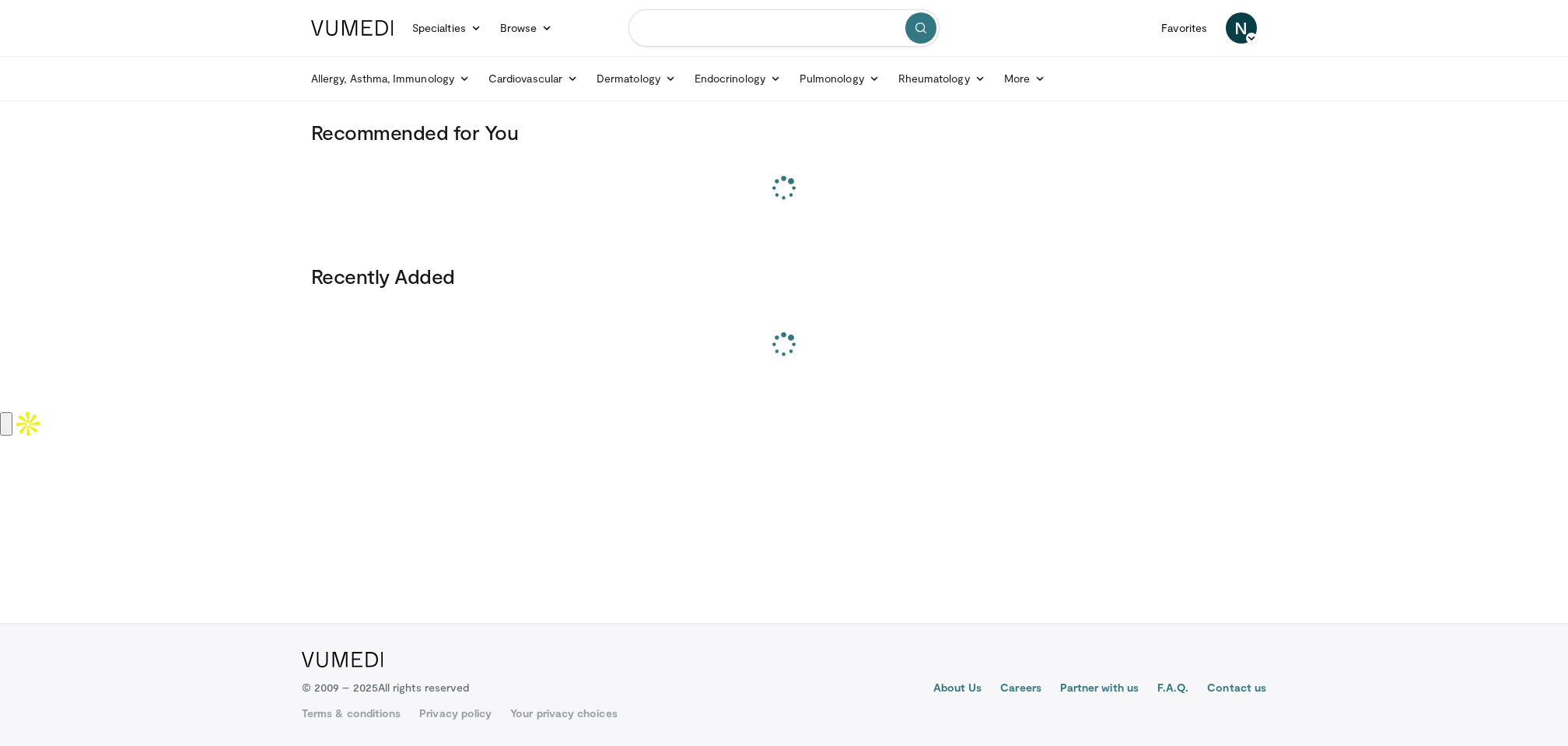
click at [719, 42] on input "Search topics, interventions" at bounding box center [784, 28] width 311 height 38
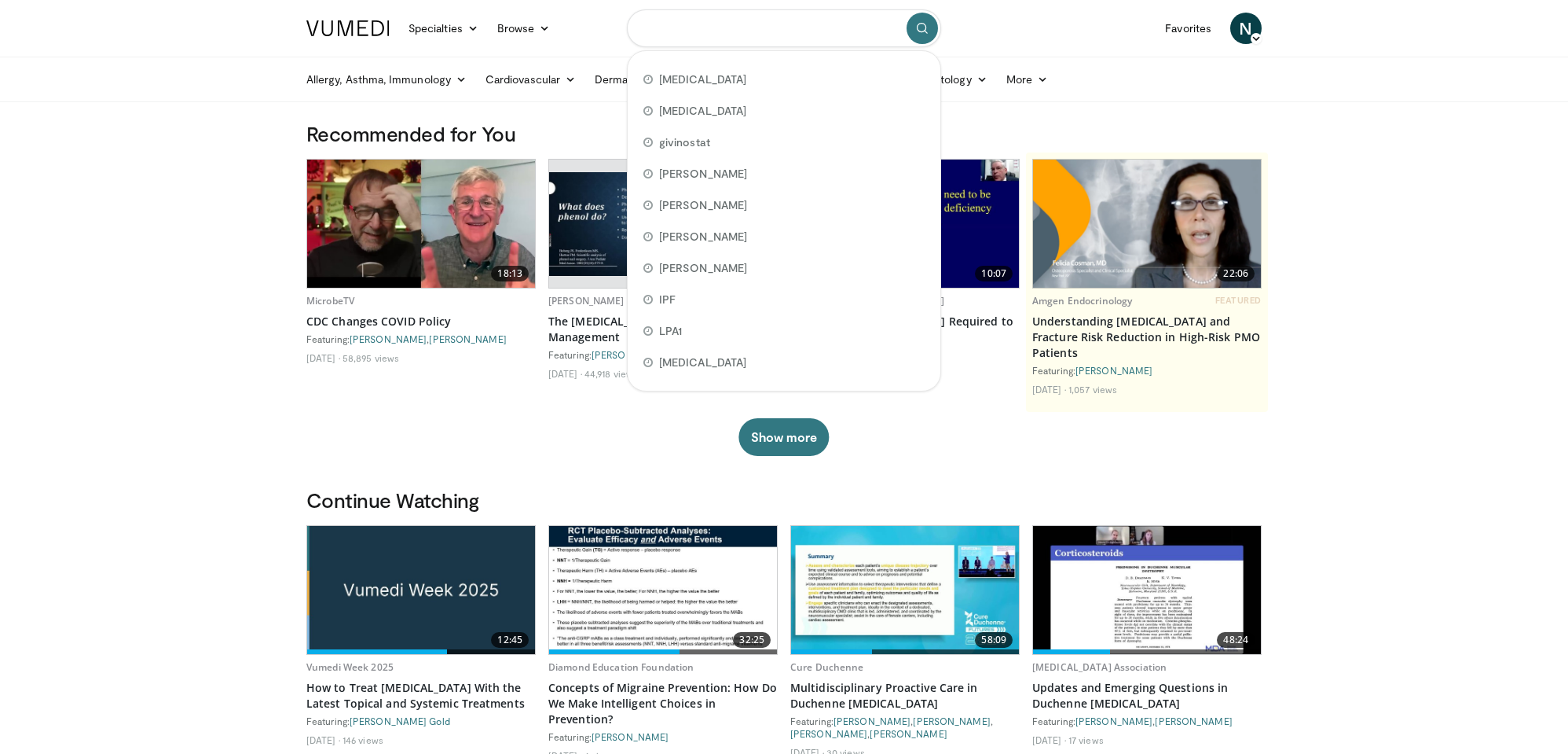
paste input "**********"
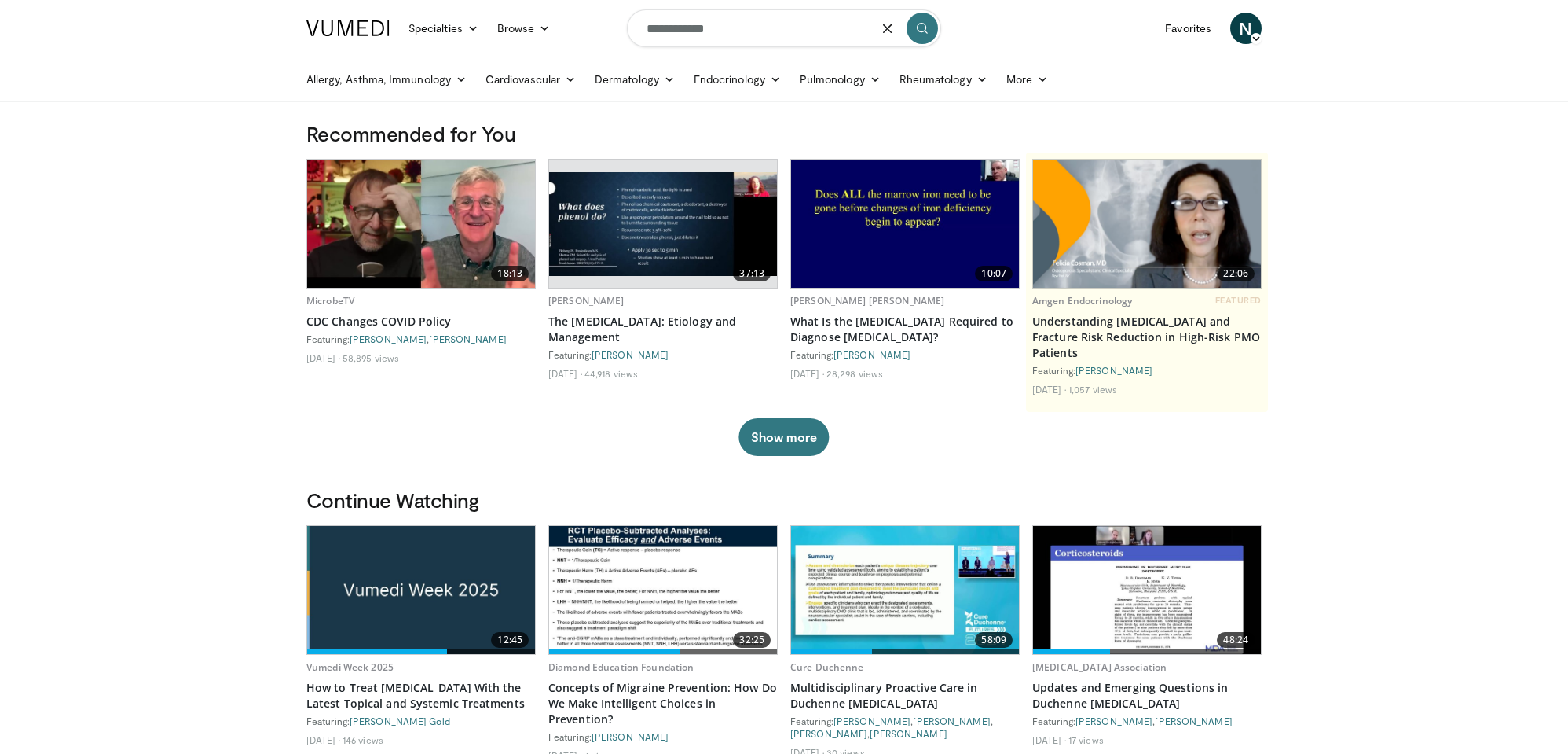
type input "**********"
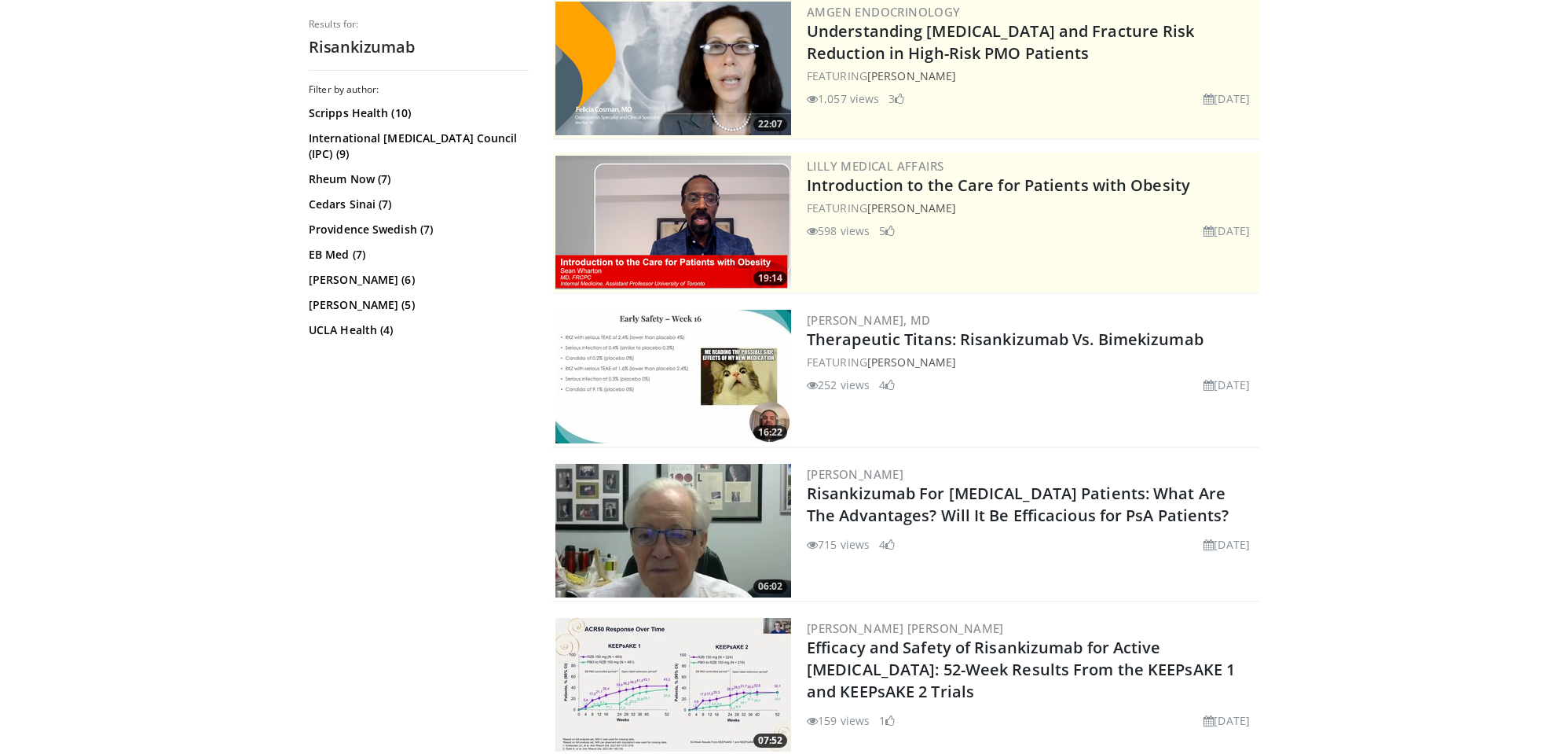
scroll to position [91, 0]
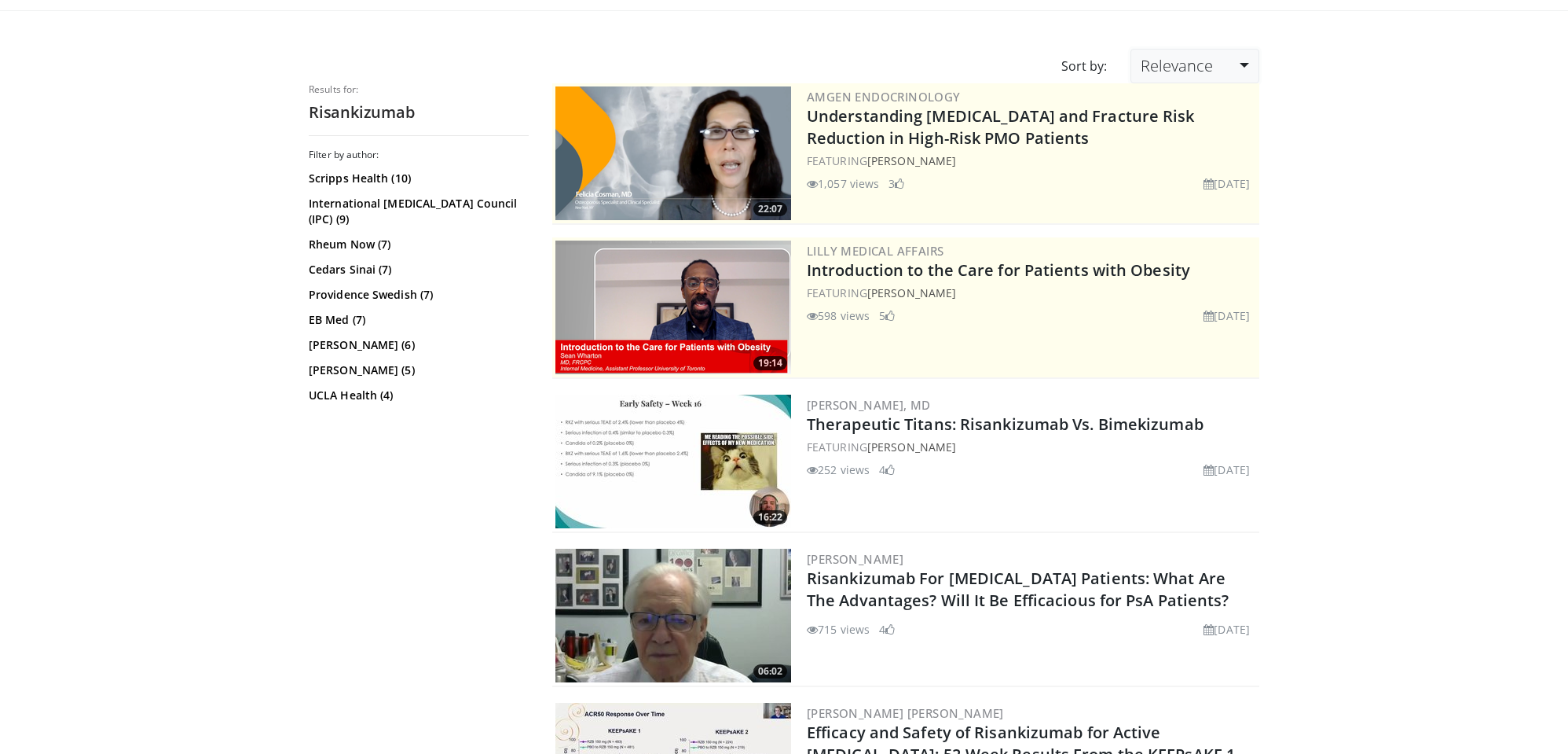
click at [1215, 59] on link "Relevance" at bounding box center [1194, 67] width 129 height 35
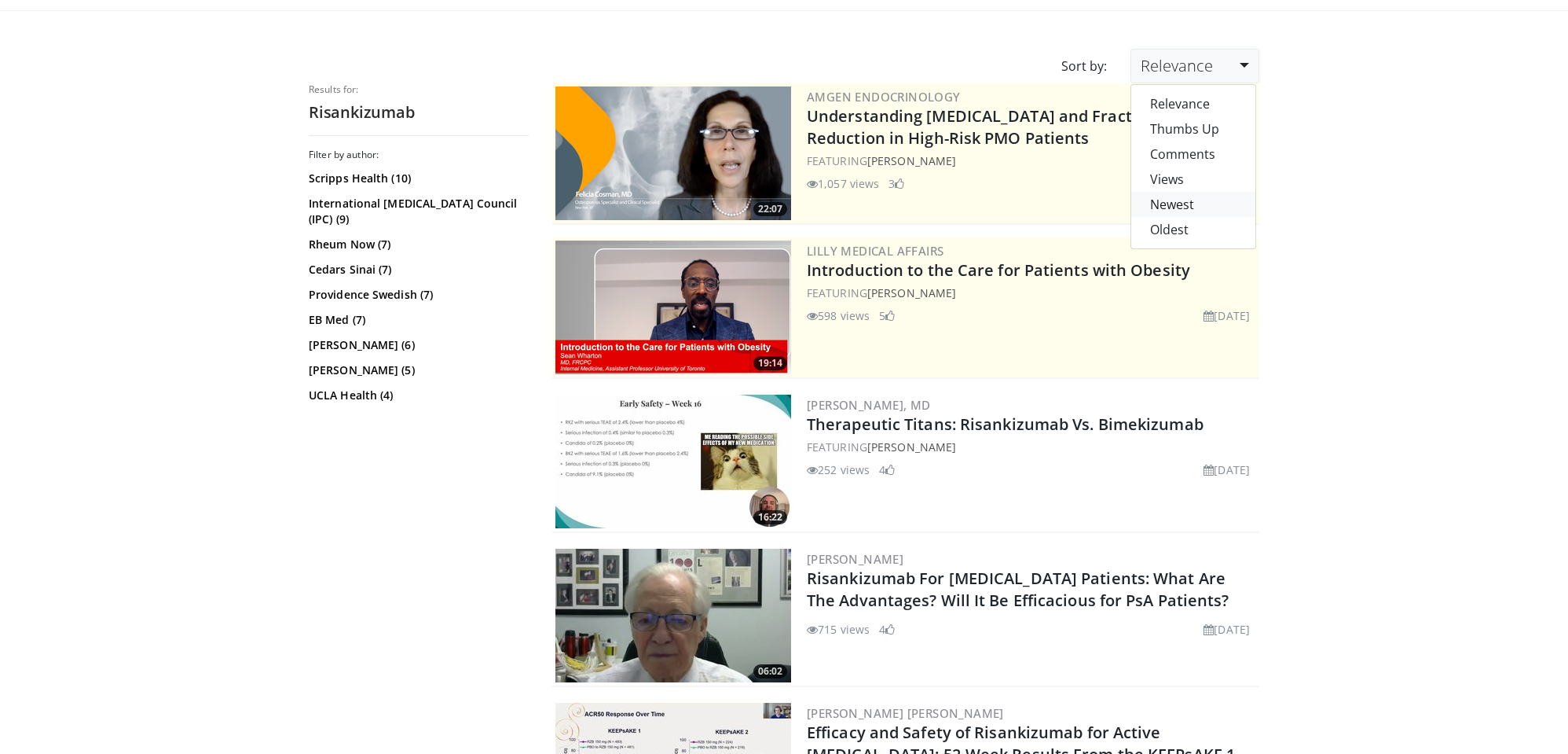
click at [1183, 205] on link "Newest" at bounding box center [1193, 204] width 124 height 25
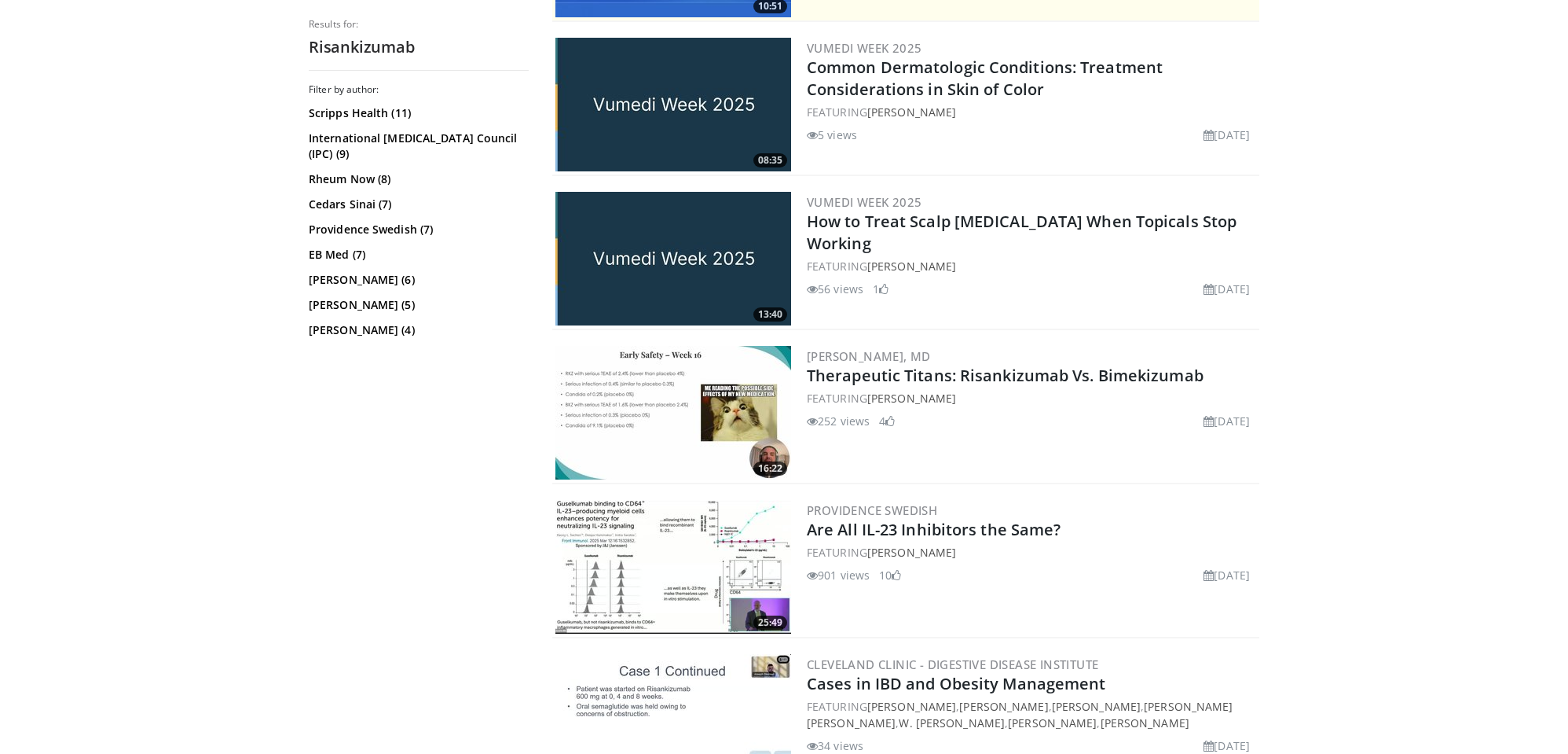
scroll to position [452, 0]
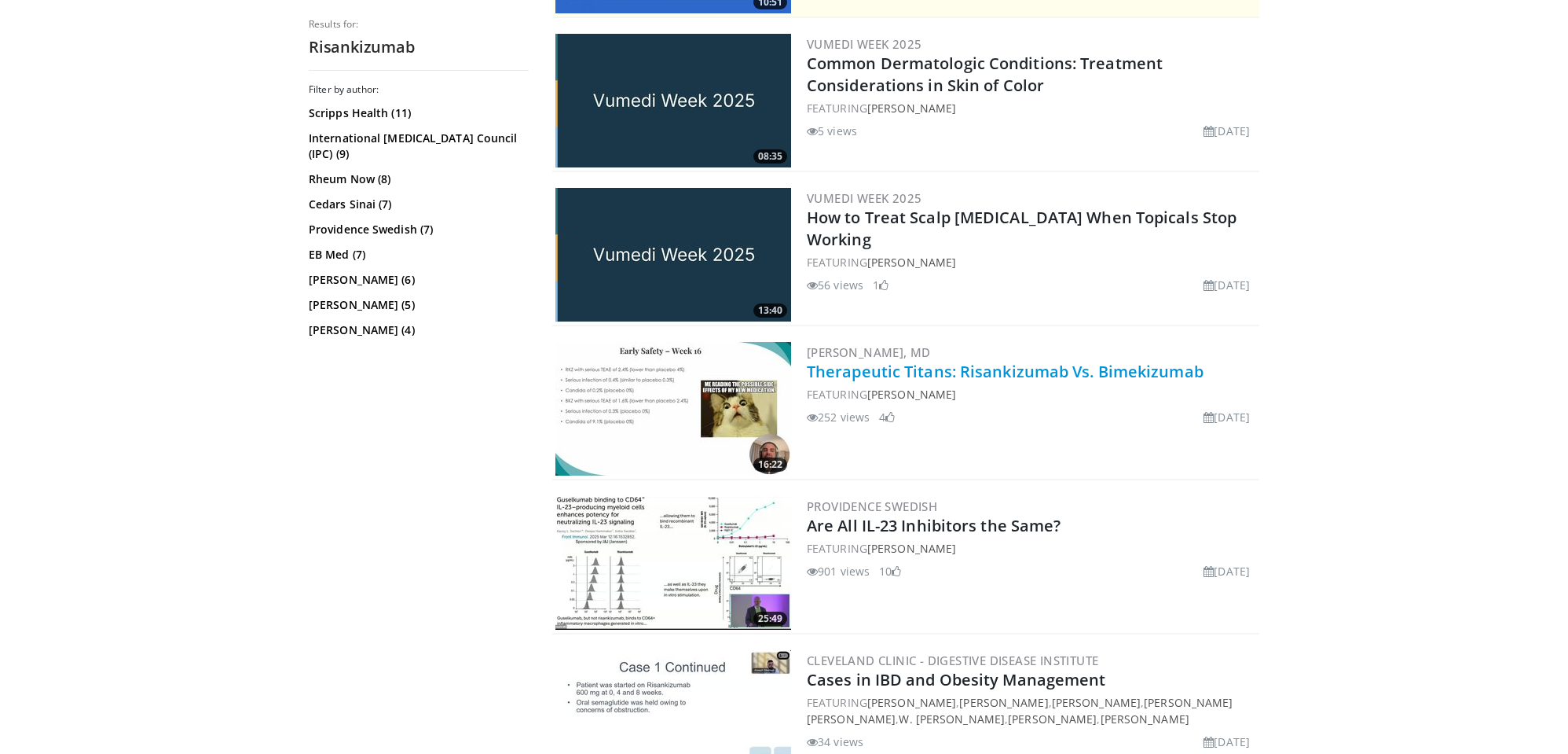
click at [965, 366] on link "Therapeutic Titans: Risankizumab Vs. Bimekizumab" at bounding box center [1004, 371] width 397 height 21
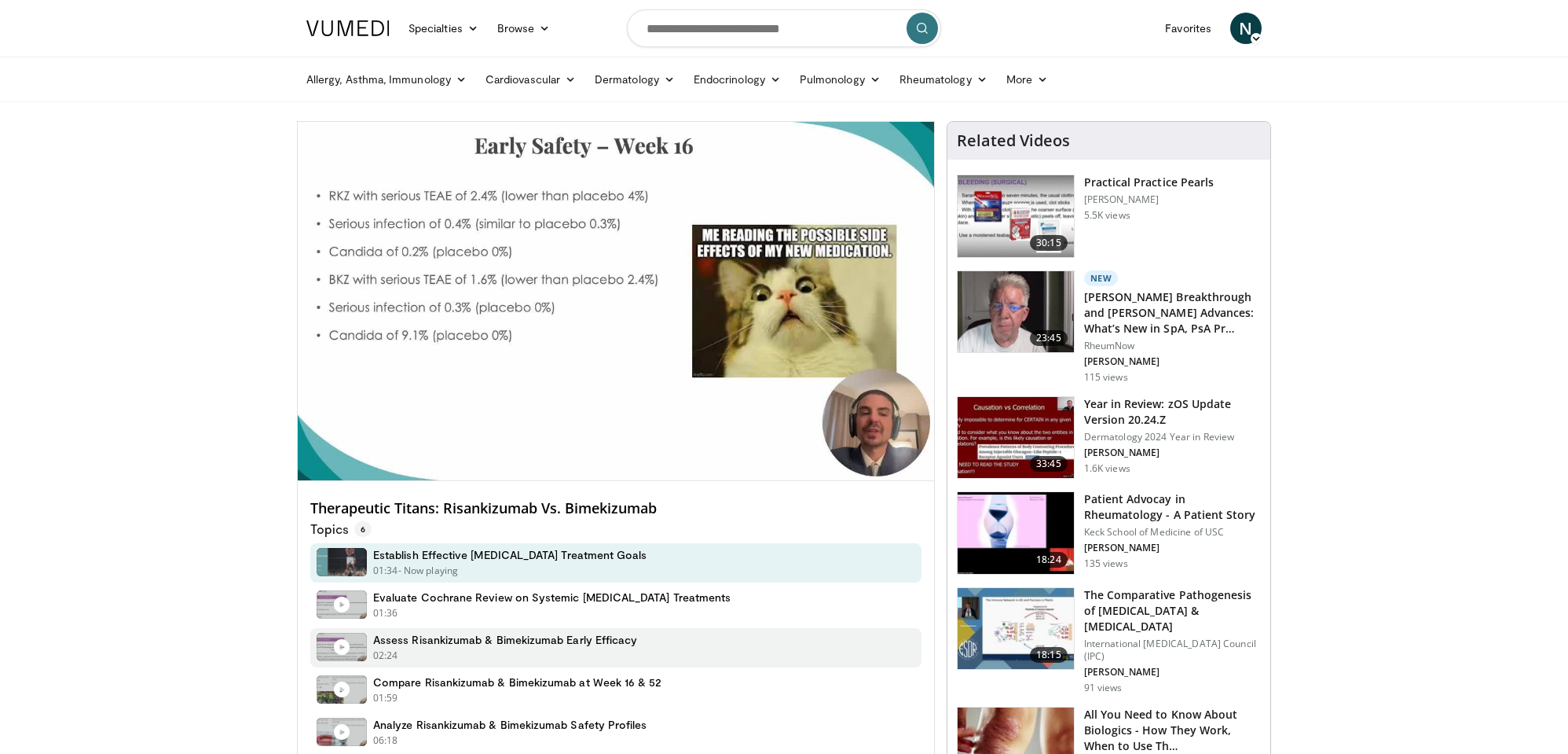
click at [525, 638] on h4 "Assess Risankizumab & Bimekizumab Early Efficacy" at bounding box center [504, 640] width 264 height 14
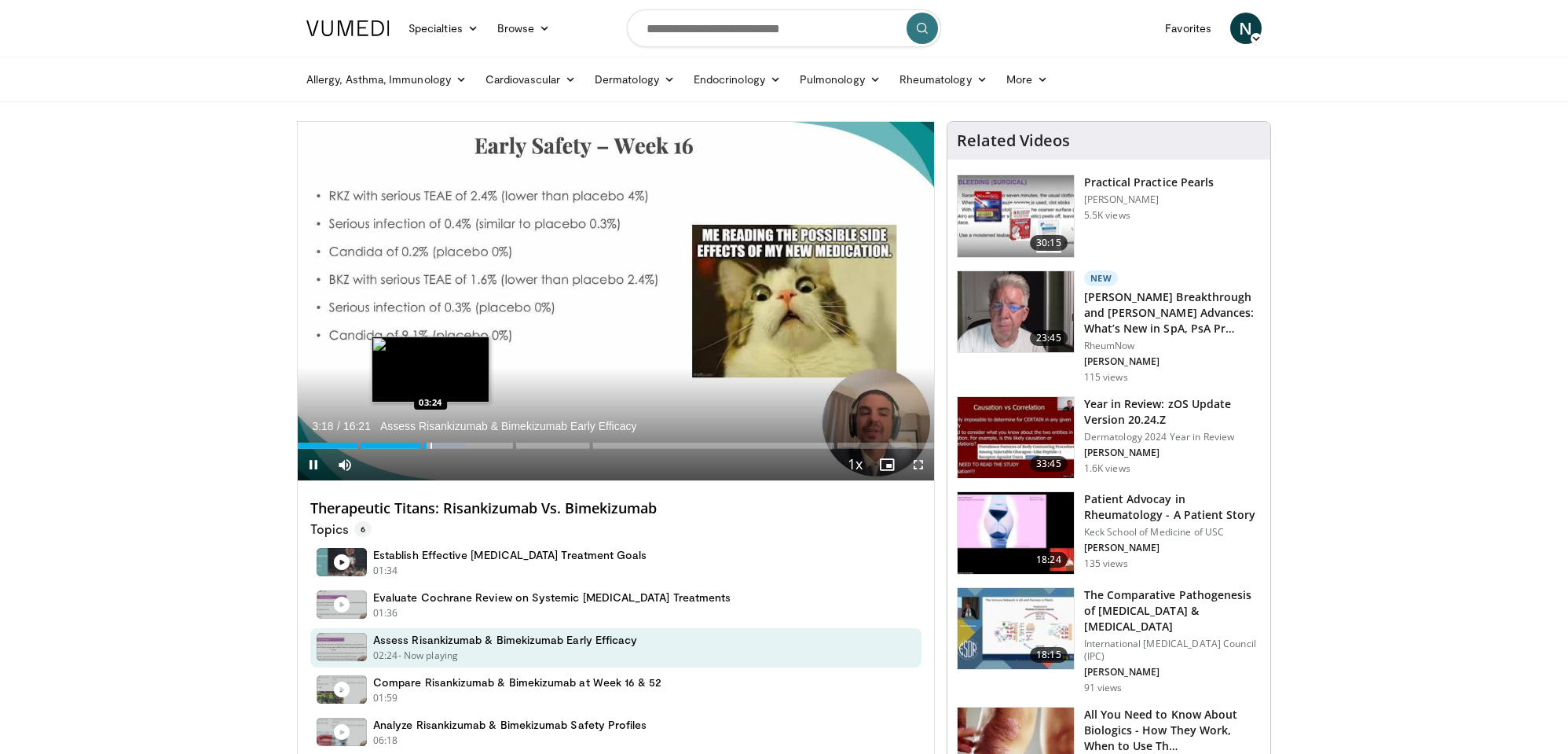
click at [431, 444] on div "Progress Bar" at bounding box center [431, 446] width 2 height 6
click at [437, 444] on div "Progress Bar" at bounding box center [438, 446] width 2 height 6
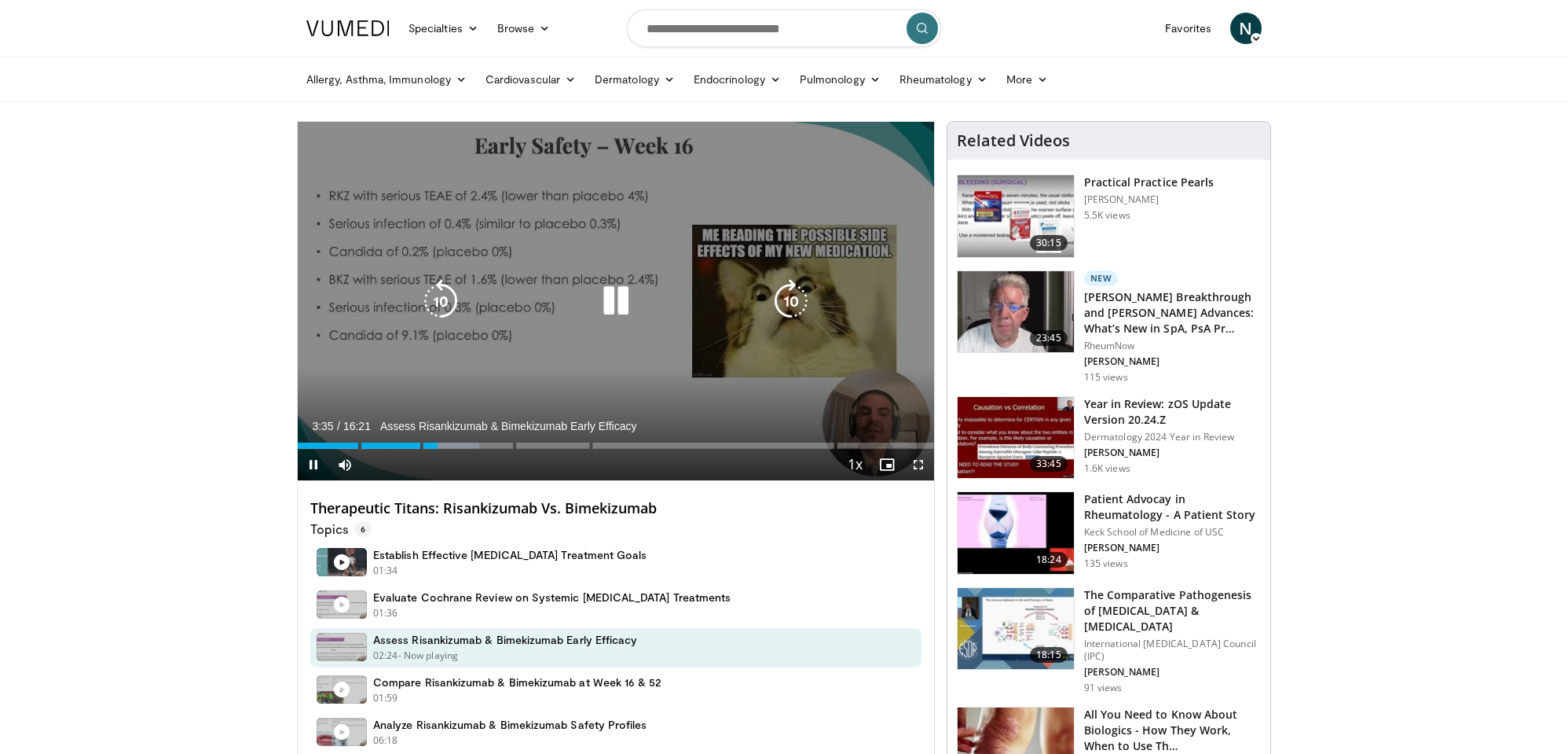
click at [446, 444] on div "Progress Bar" at bounding box center [449, 446] width 60 height 6
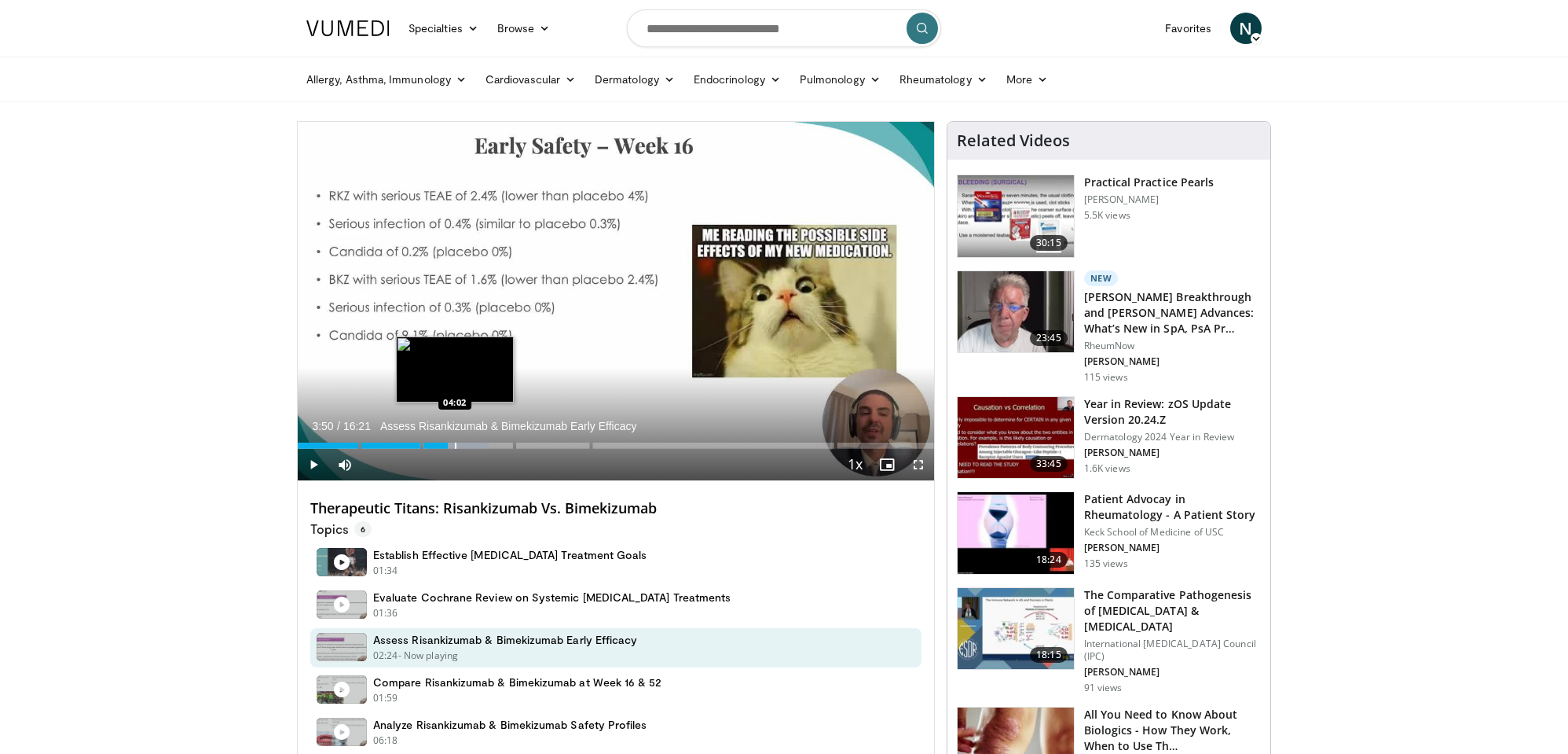
click at [455, 444] on div "Progress Bar" at bounding box center [456, 446] width 2 height 6
click at [465, 443] on div "Progress Bar" at bounding box center [466, 446] width 2 height 6
click at [475, 439] on div "Loaded : 32.61% 04:19 04:34" at bounding box center [616, 441] width 636 height 15
click at [488, 446] on div "Progress Bar" at bounding box center [489, 446] width 2 height 6
click at [499, 444] on div "Progress Bar" at bounding box center [499, 446] width 2 height 6
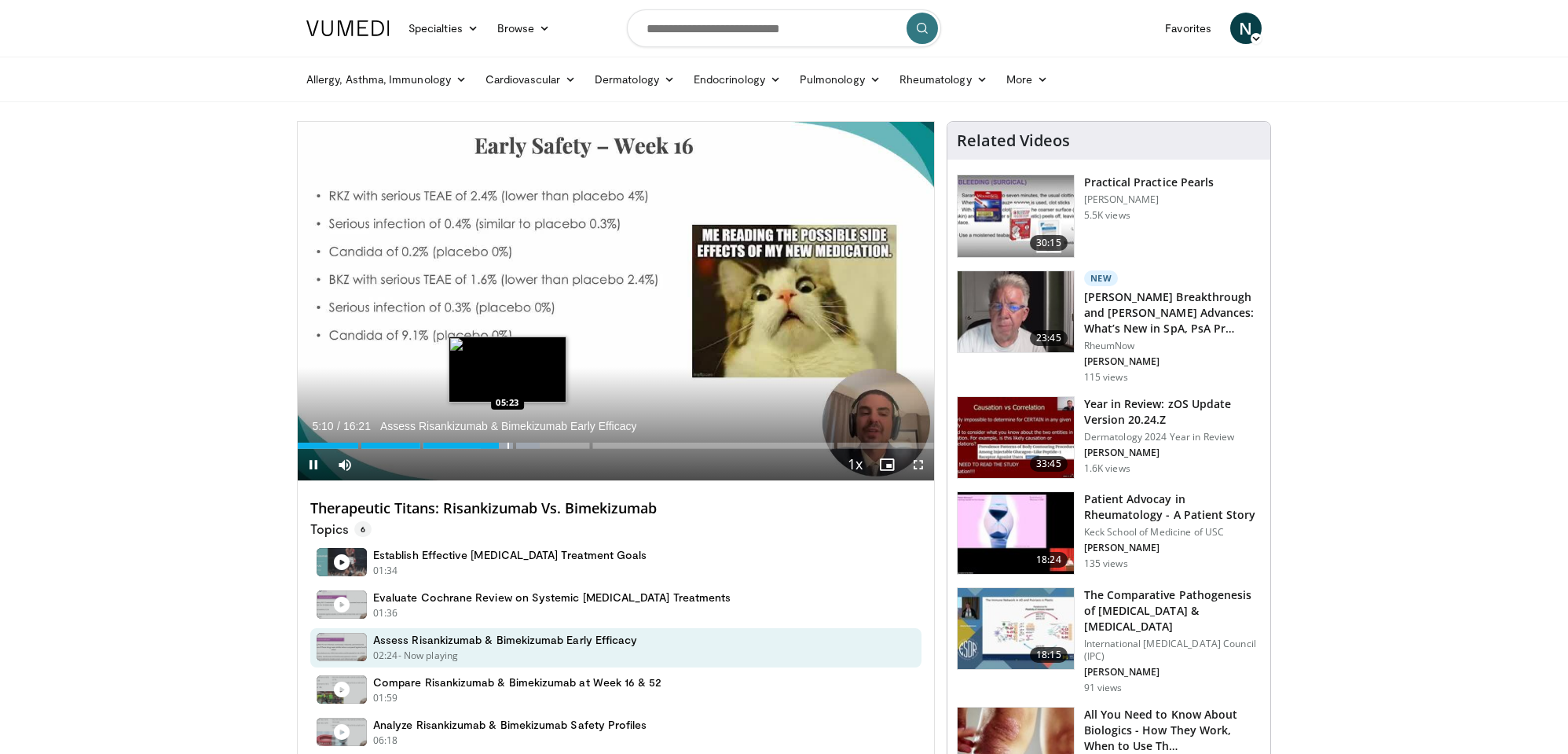
click at [507, 446] on div "10 seconds Tap to unmute" at bounding box center [616, 301] width 636 height 359
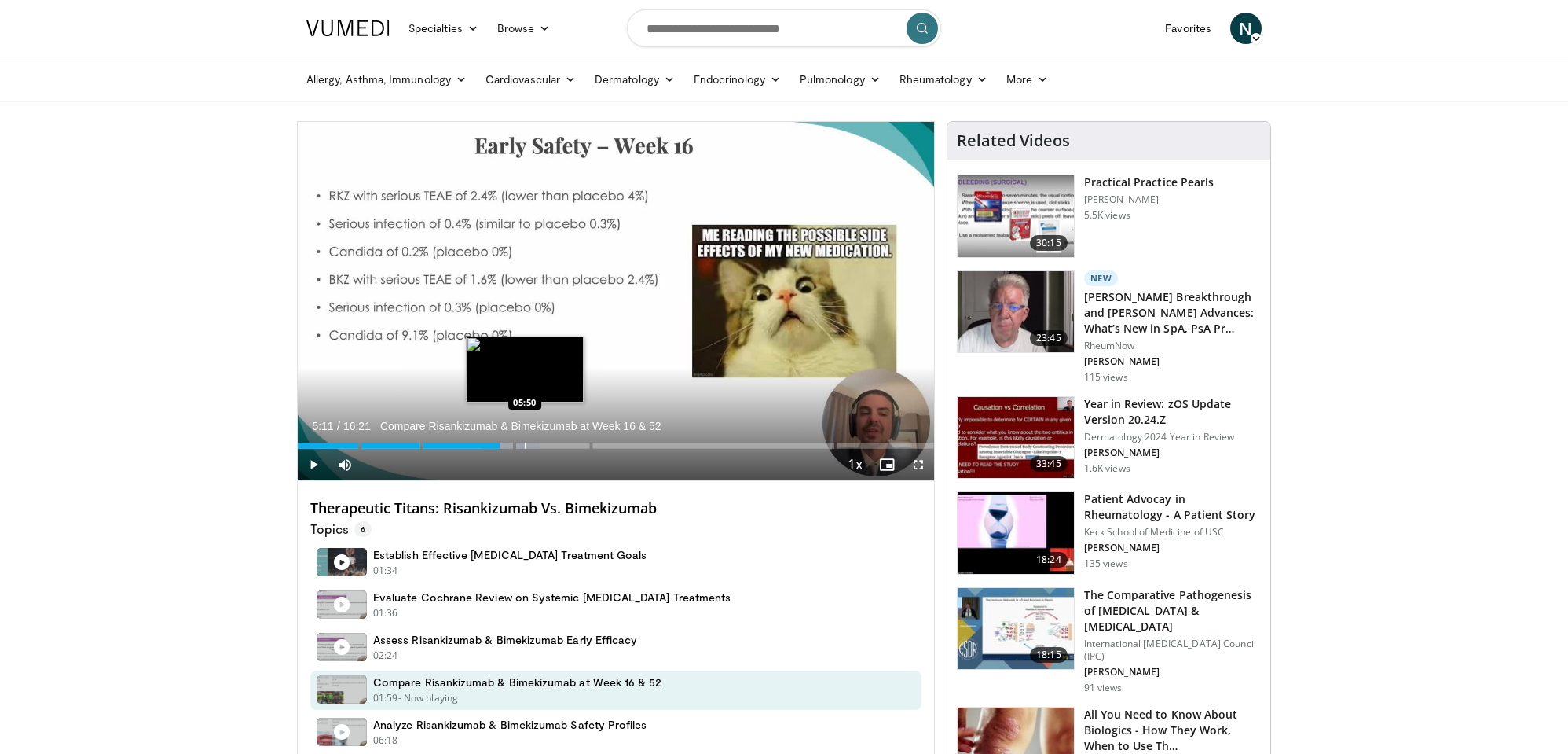
click at [525, 445] on div "Progress Bar" at bounding box center [526, 446] width 2 height 6
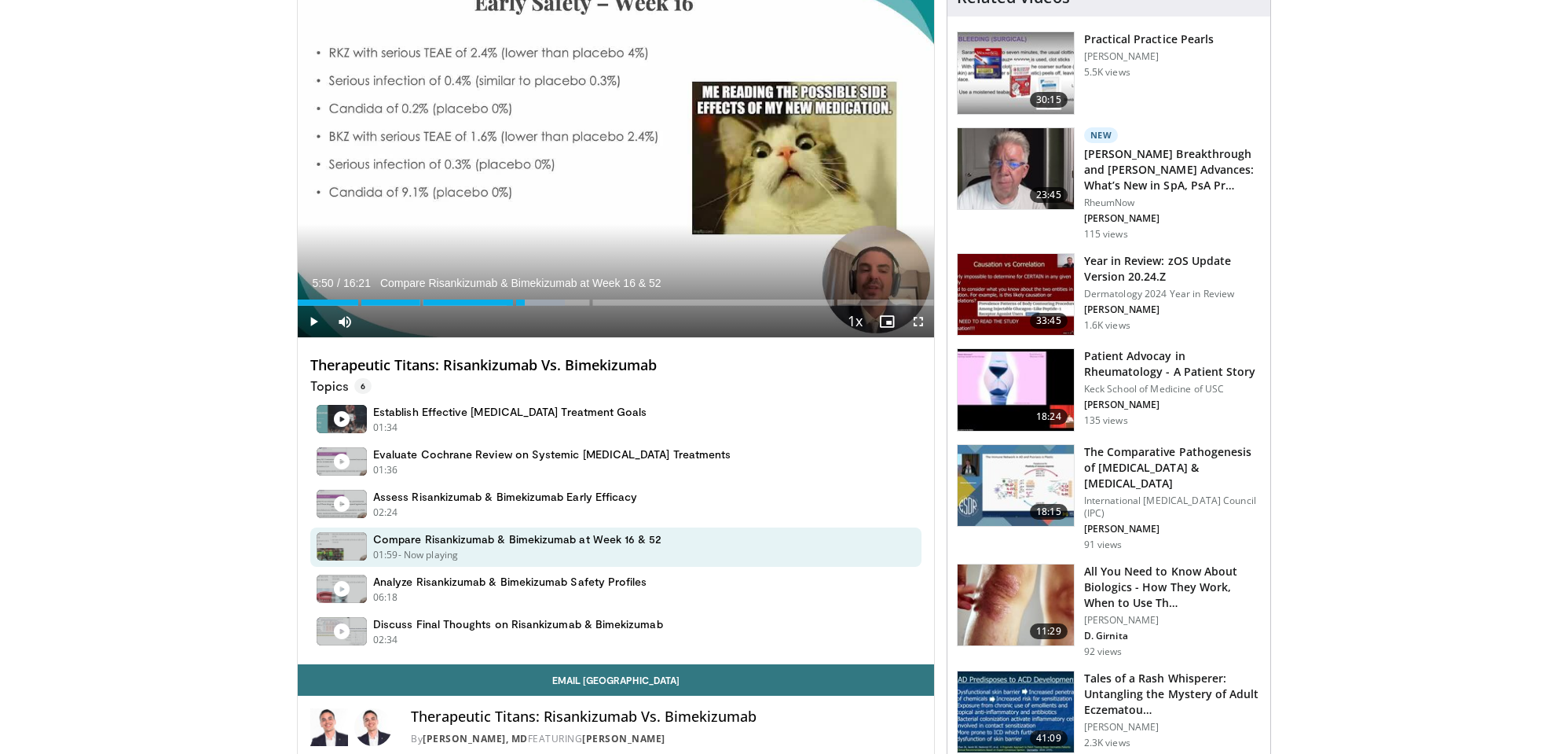
scroll to position [173, 0]
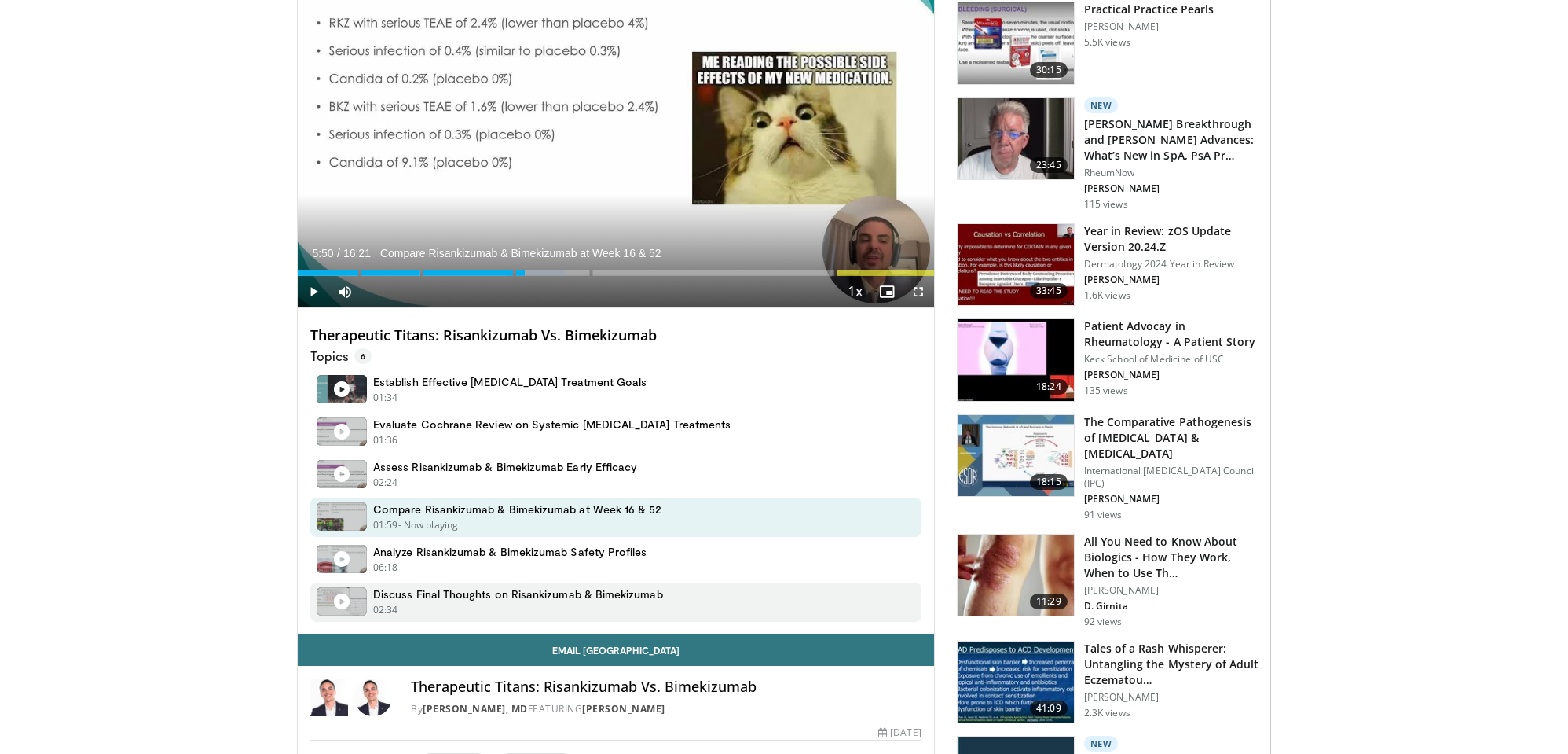
click at [484, 595] on h4 "Discuss Final Thoughts on Risankizumab & Bimekizumab" at bounding box center [518, 594] width 290 height 14
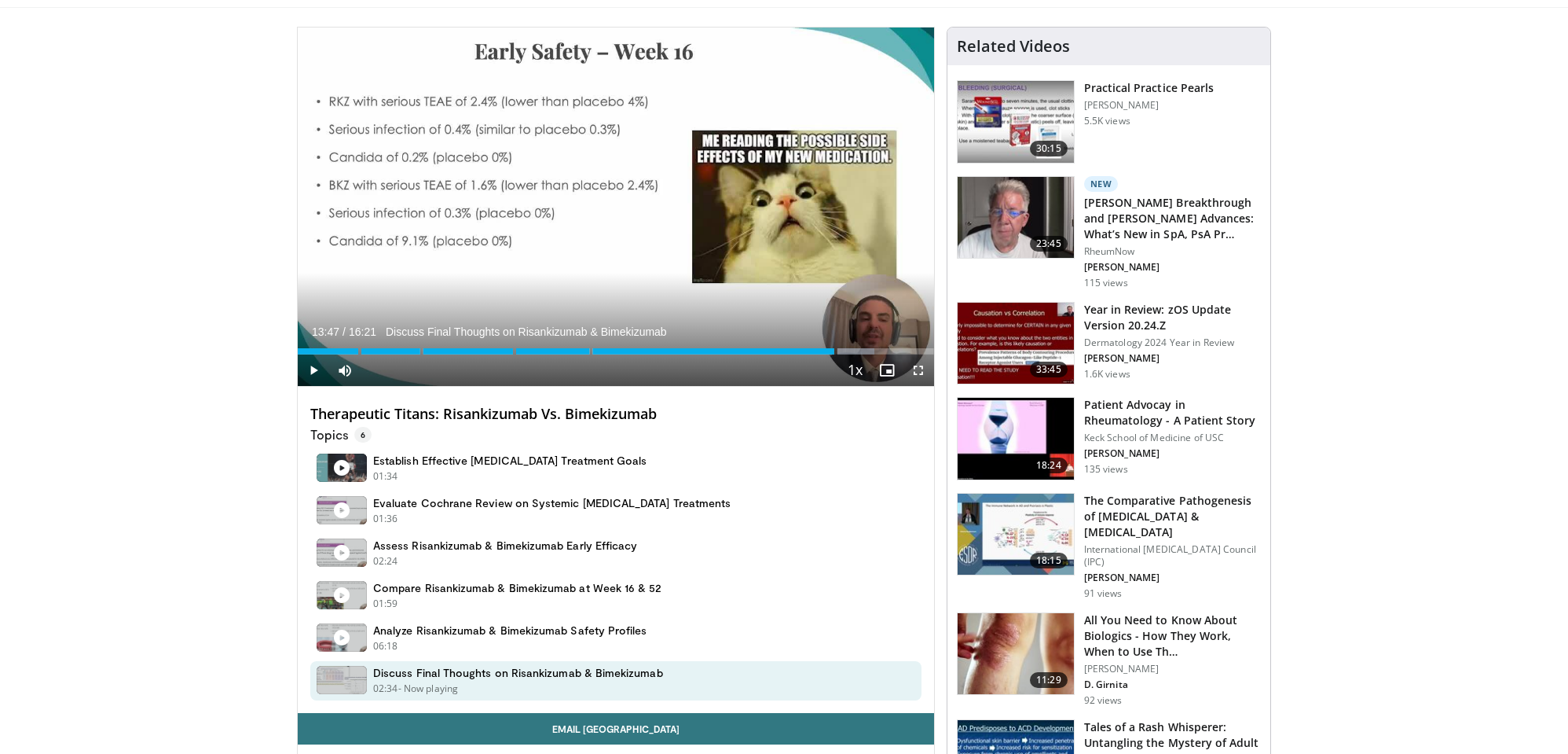
scroll to position [87, 0]
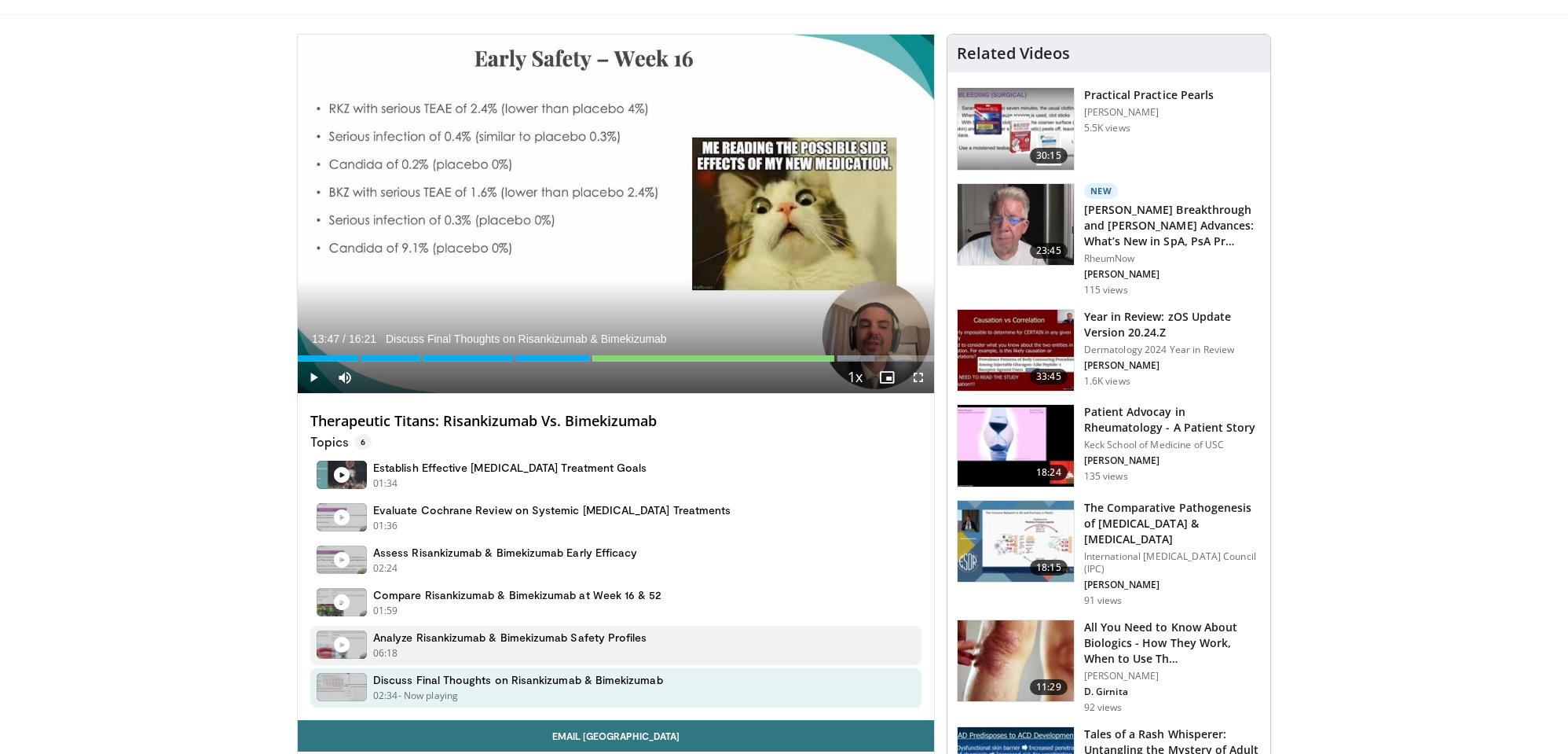
click at [554, 649] on div "06:18 - Now playing" at bounding box center [510, 653] width 274 height 14
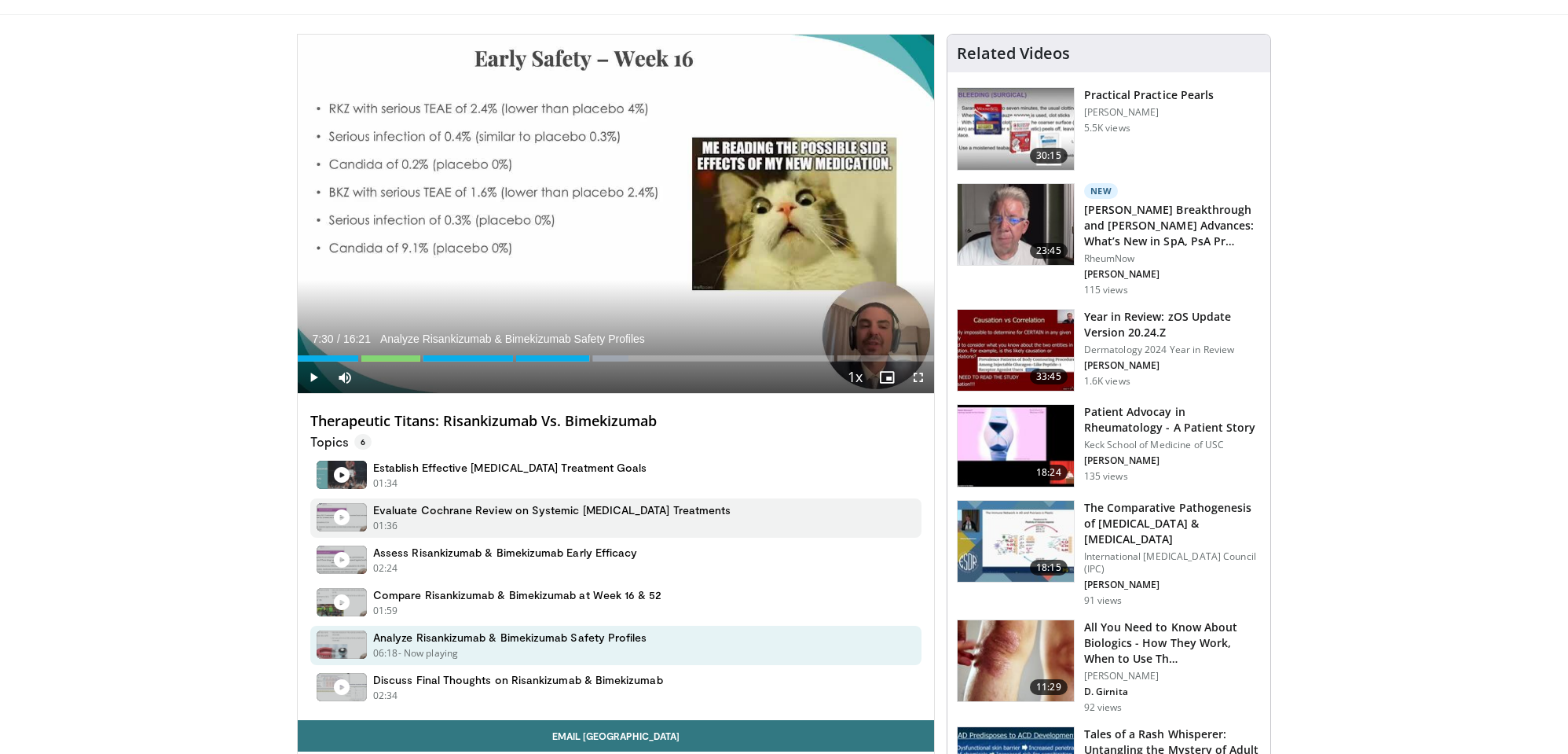
click at [551, 519] on div "01:36 - Now playing" at bounding box center [552, 526] width 358 height 14
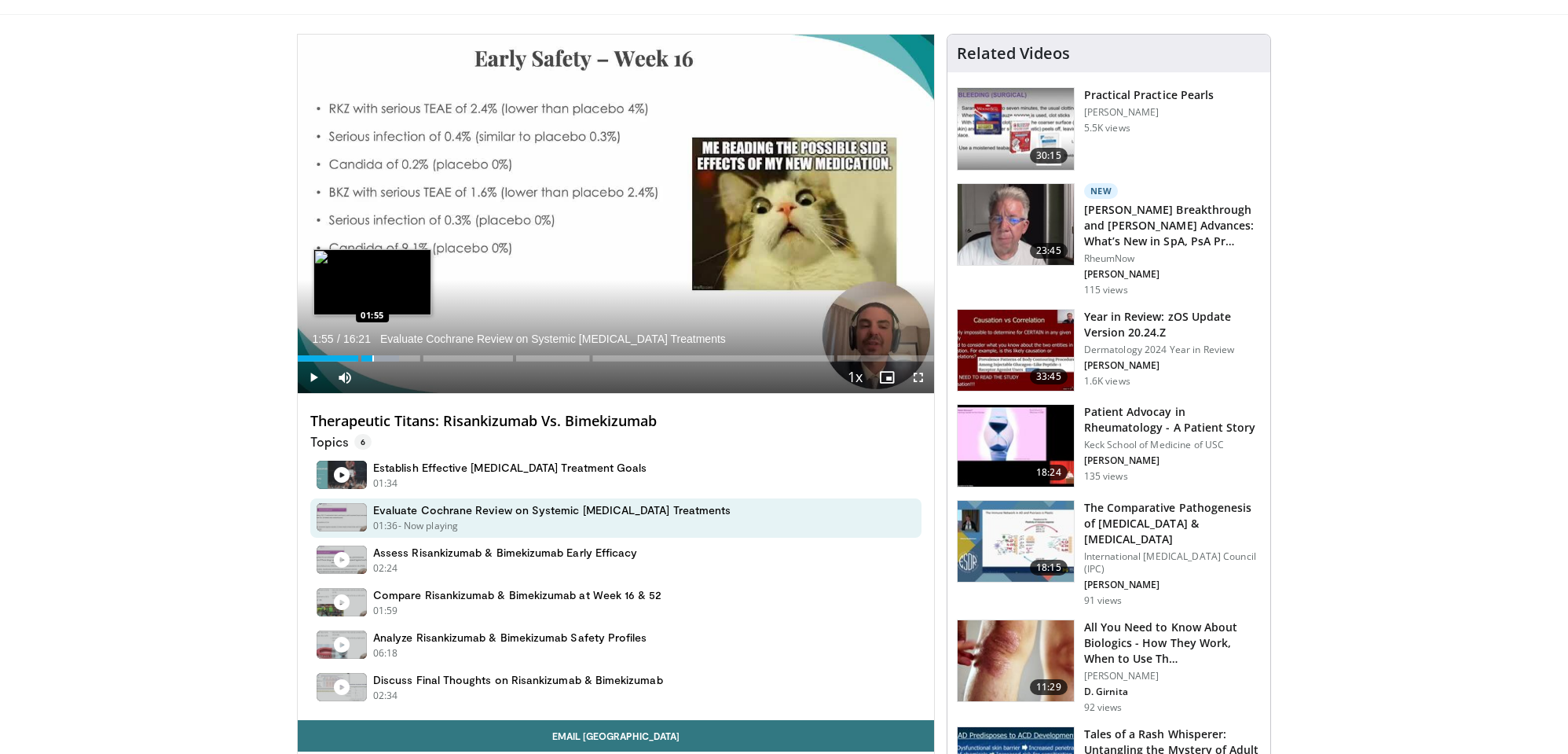
click at [371, 353] on div "Loaded : 15.99% 01:33 01:55" at bounding box center [616, 354] width 636 height 15
click at [383, 356] on div "Progress Bar" at bounding box center [384, 359] width 2 height 6
click at [392, 356] on div "Progress Bar" at bounding box center [393, 359] width 2 height 6
click at [402, 356] on div "Progress Bar" at bounding box center [403, 359] width 2 height 6
click at [410, 356] on div "Progress Bar" at bounding box center [411, 359] width 2 height 6
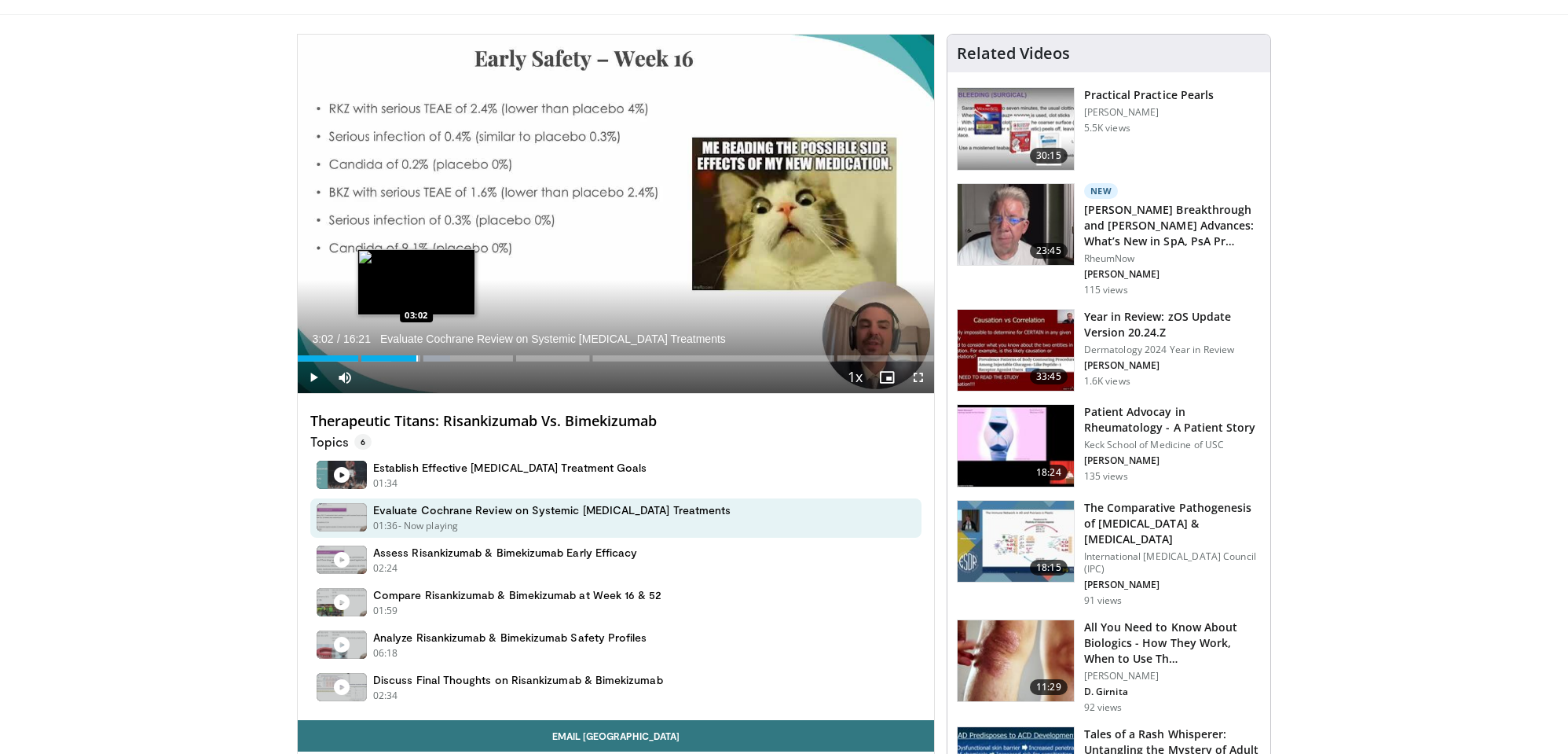
click at [416, 356] on div "Progress Bar" at bounding box center [417, 359] width 2 height 6
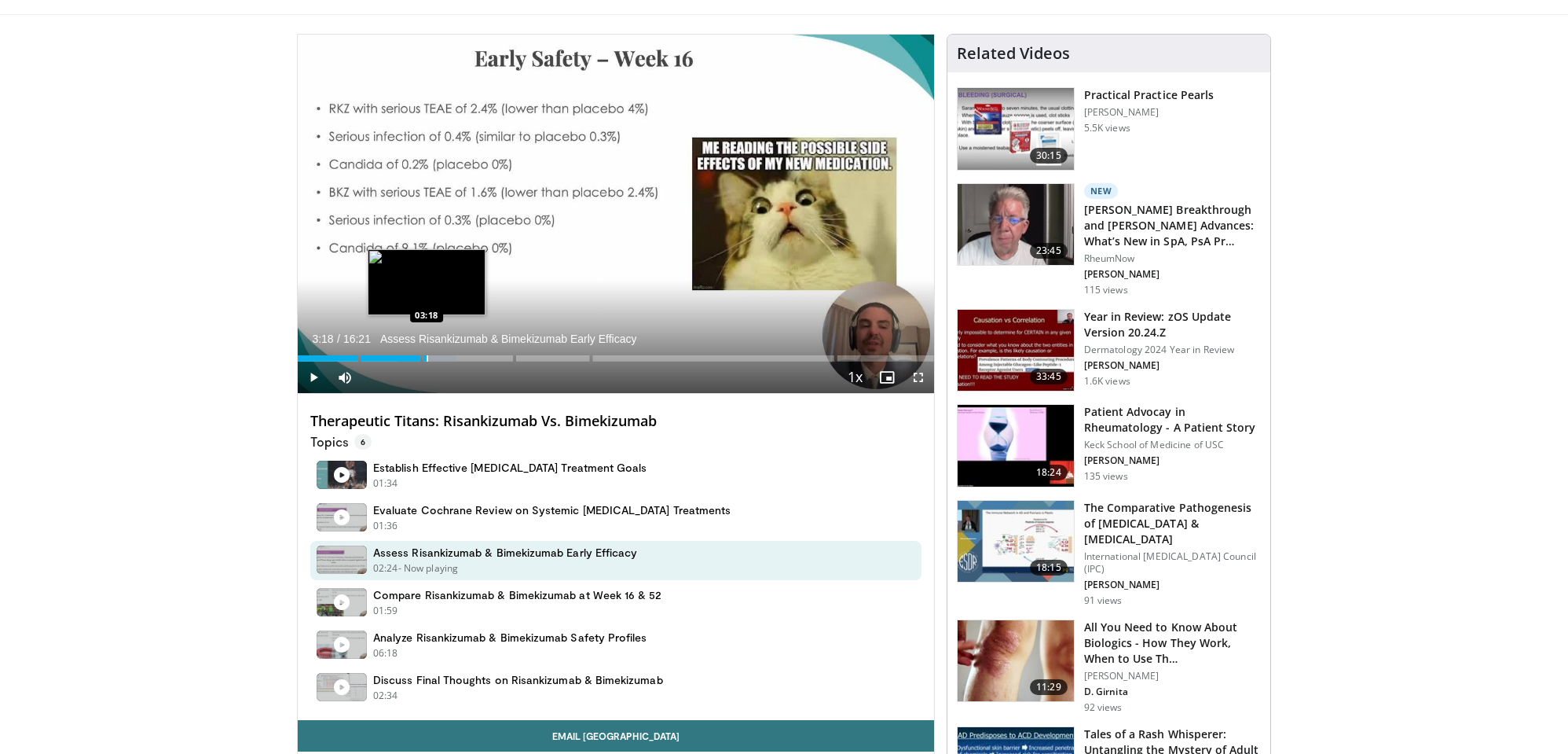
click at [427, 356] on div "Progress Bar" at bounding box center [427, 359] width 2 height 6
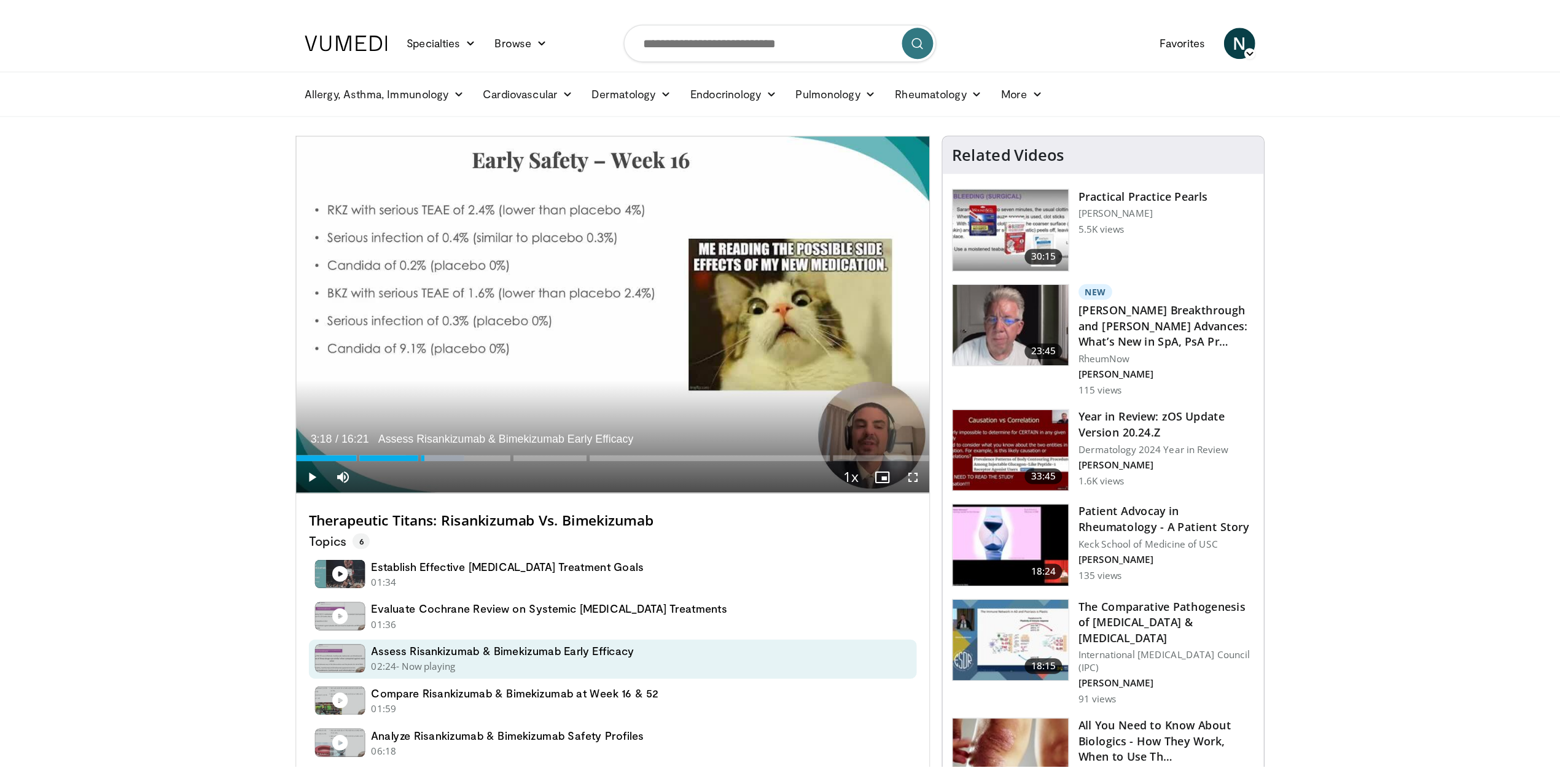
scroll to position [0, 0]
